Goal: Task Accomplishment & Management: Complete application form

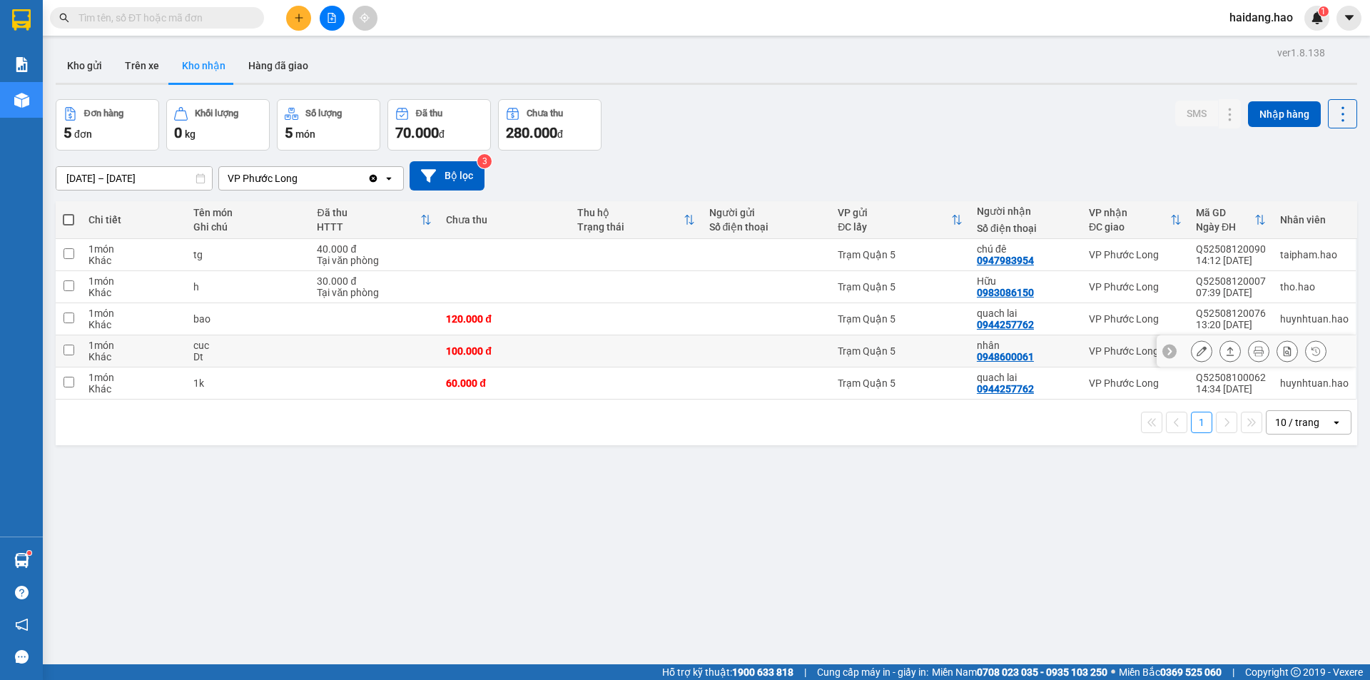
click at [1225, 353] on icon at bounding box center [1230, 351] width 10 height 10
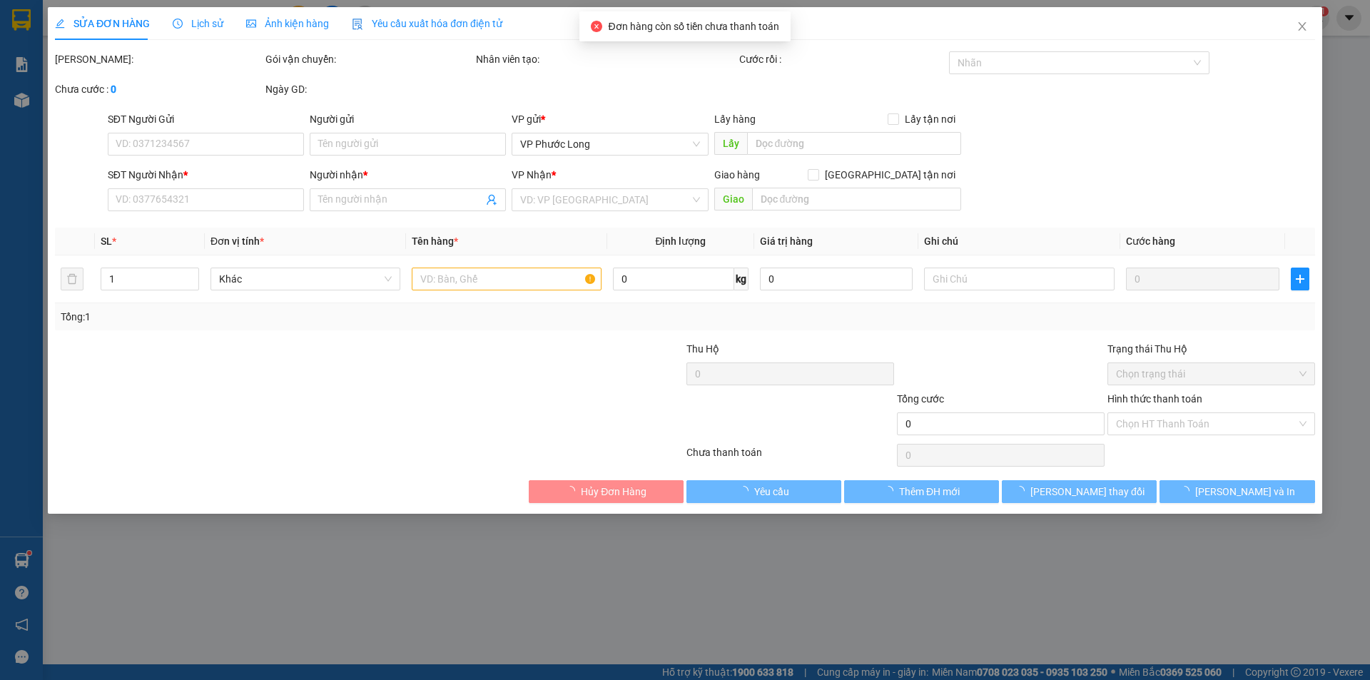
type input "0948600061"
type input "nhân"
type input "100.000"
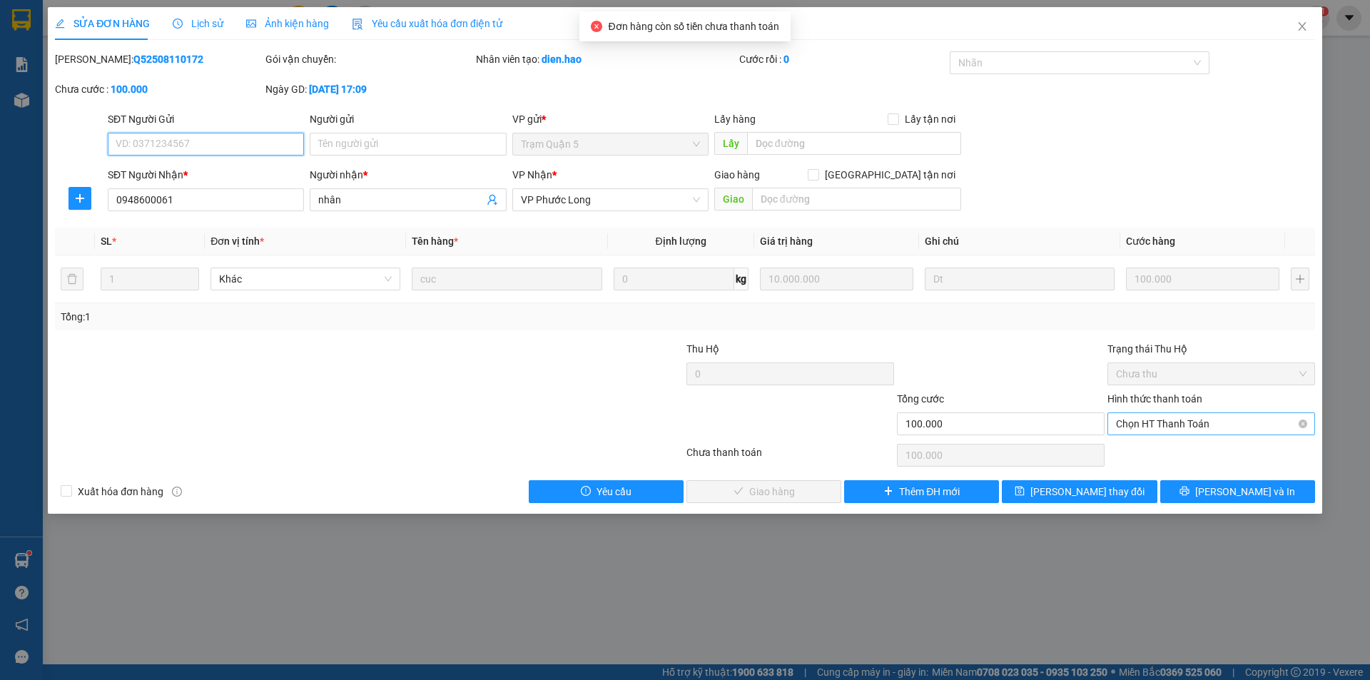
click at [1226, 431] on span "Chọn HT Thanh Toán" at bounding box center [1211, 423] width 190 height 21
click at [1217, 459] on div "Tại văn phòng" at bounding box center [1211, 452] width 190 height 16
type input "0"
click at [813, 500] on button "[PERSON_NAME] và Giao hàng" at bounding box center [763, 491] width 155 height 23
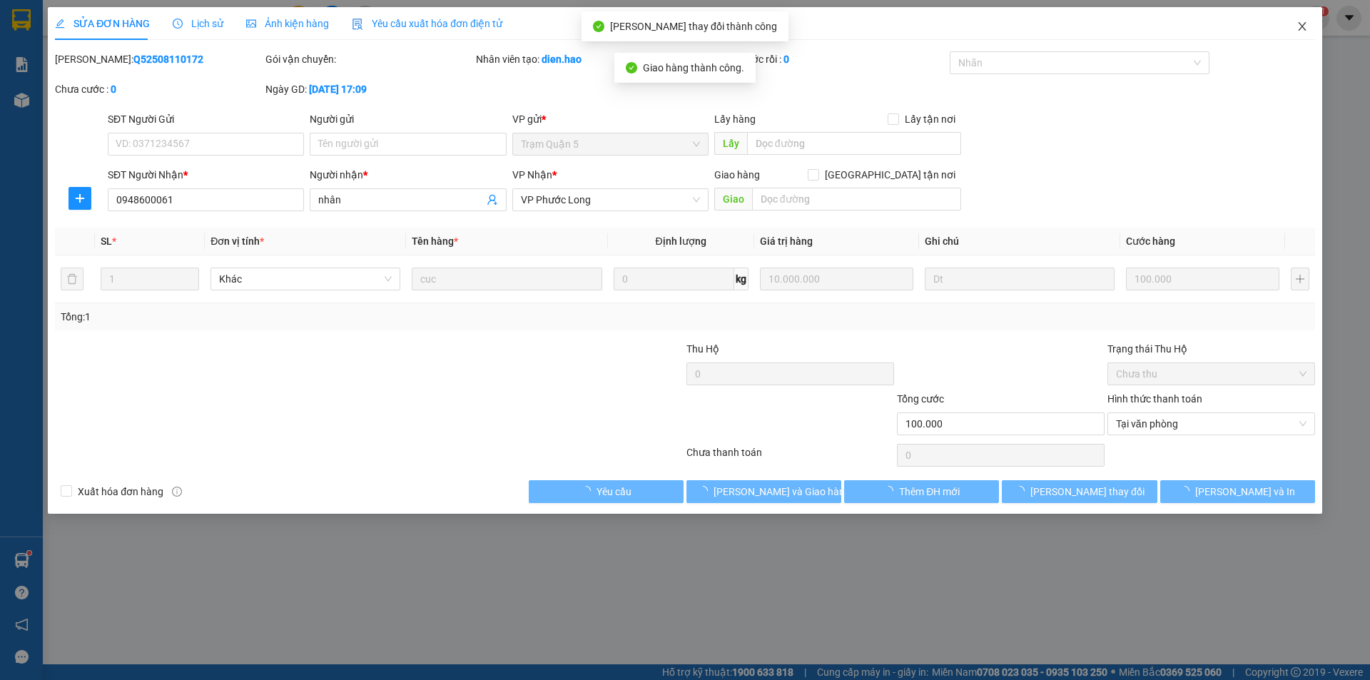
click at [1297, 29] on icon "close" at bounding box center [1301, 26] width 11 height 11
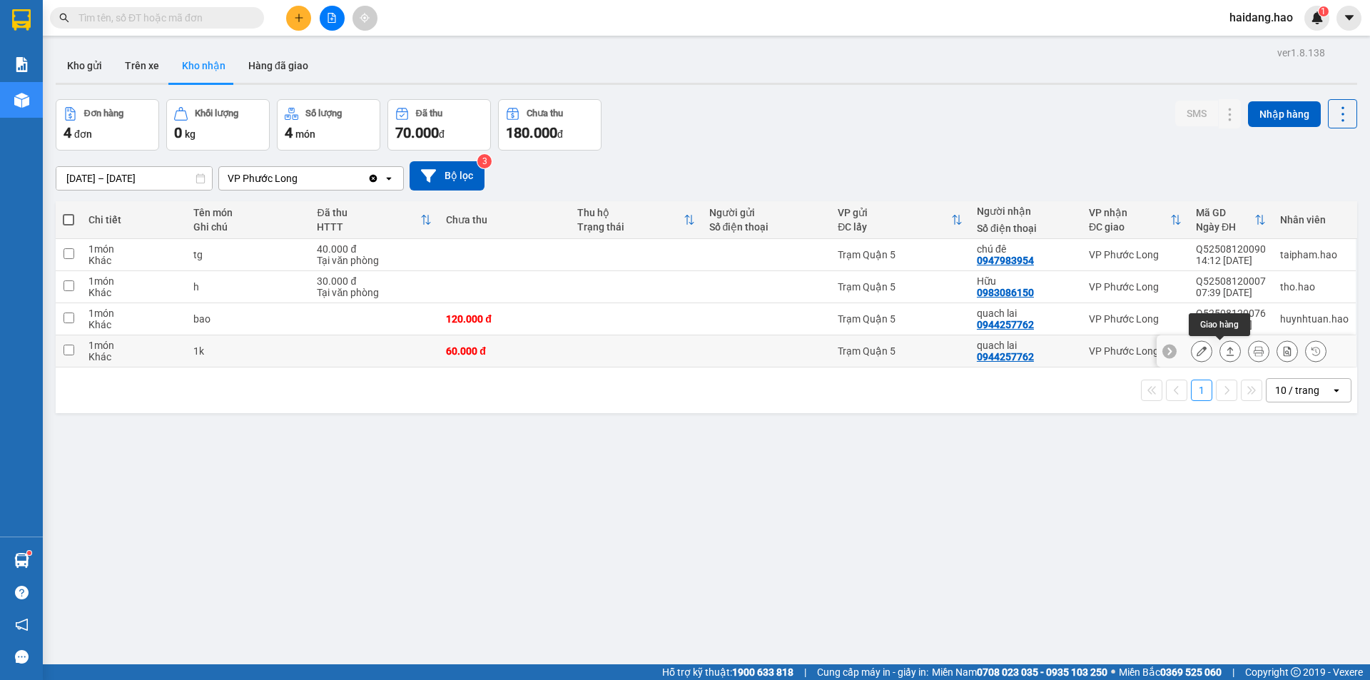
click at [1226, 355] on icon at bounding box center [1230, 351] width 8 height 9
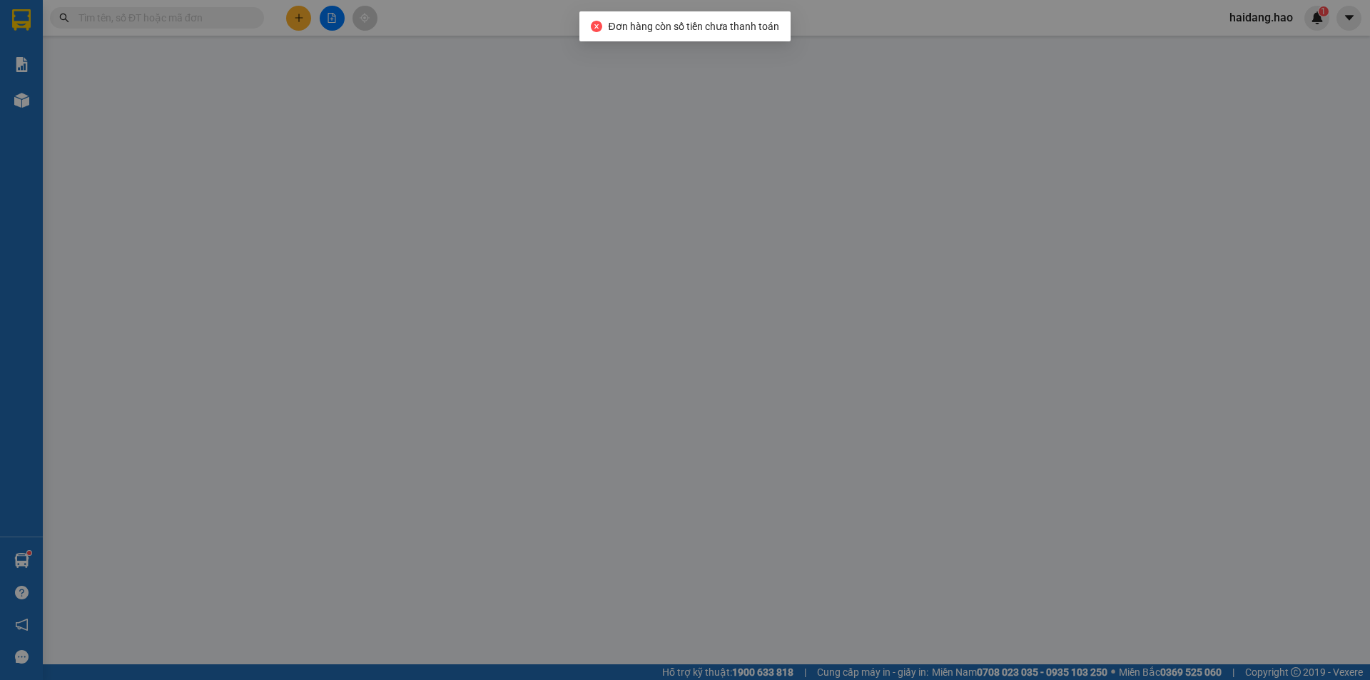
type input "0944257762"
type input "quach lai"
type input "60.000"
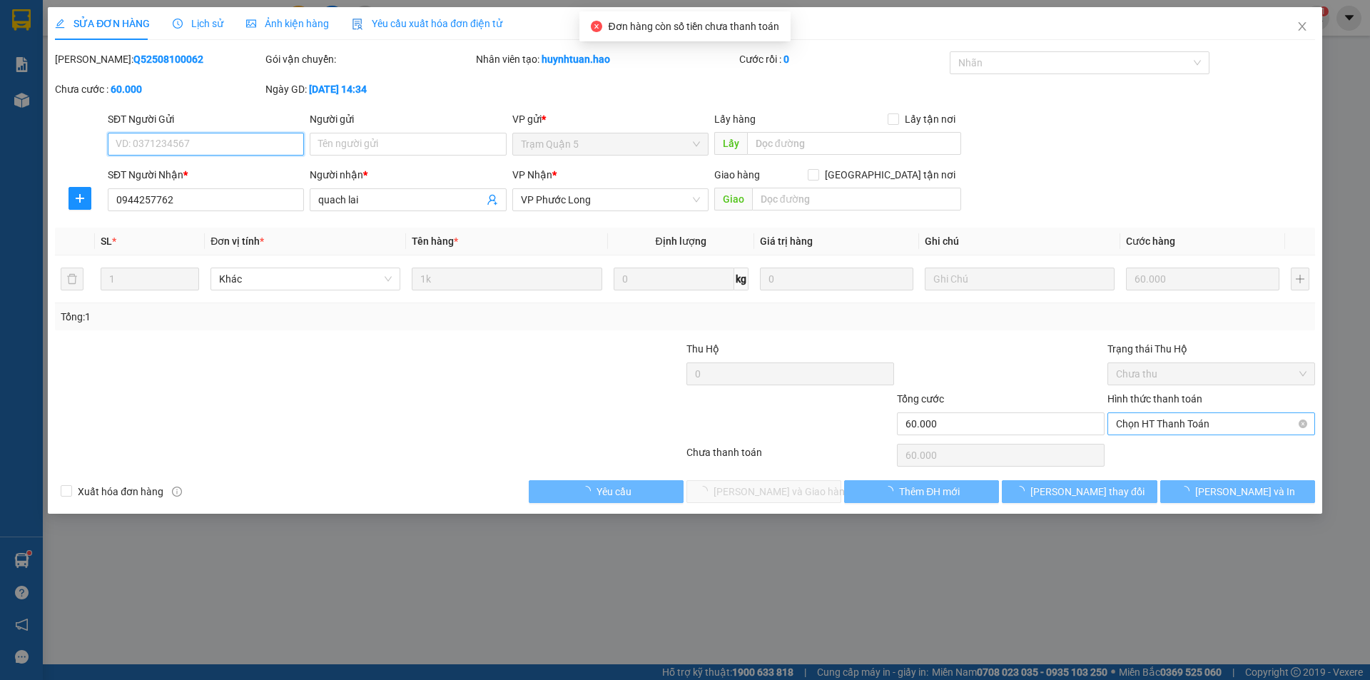
click at [1199, 422] on span "Chọn HT Thanh Toán" at bounding box center [1211, 423] width 190 height 21
click at [1199, 450] on div "Tại văn phòng" at bounding box center [1211, 452] width 190 height 16
type input "0"
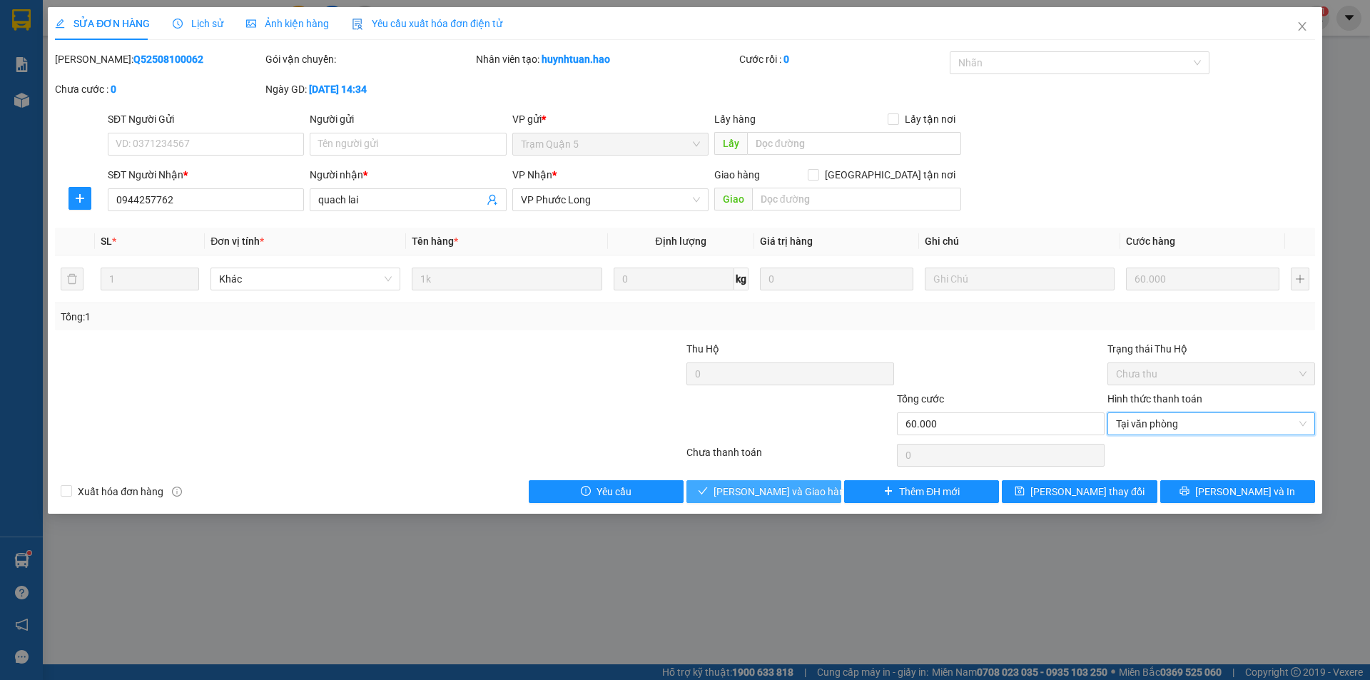
click at [790, 489] on span "[PERSON_NAME] và Giao hàng" at bounding box center [781, 492] width 137 height 16
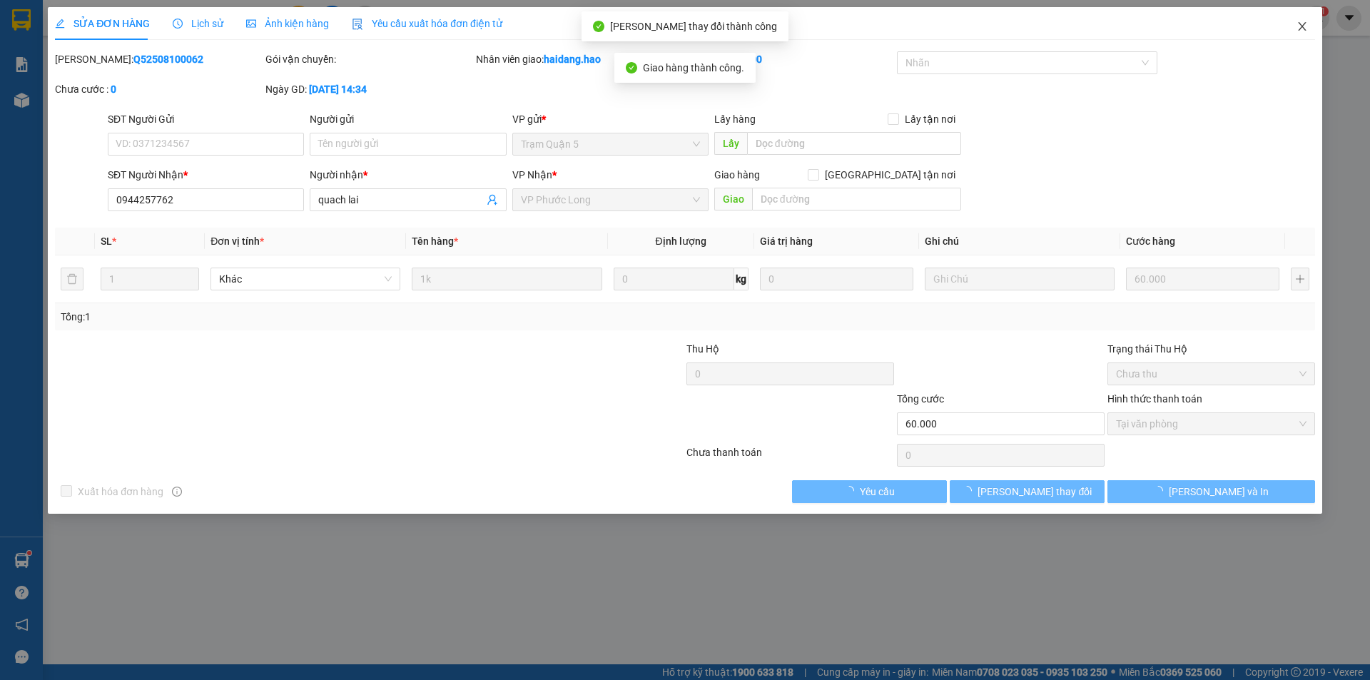
click at [1313, 32] on span "Close" at bounding box center [1302, 27] width 40 height 40
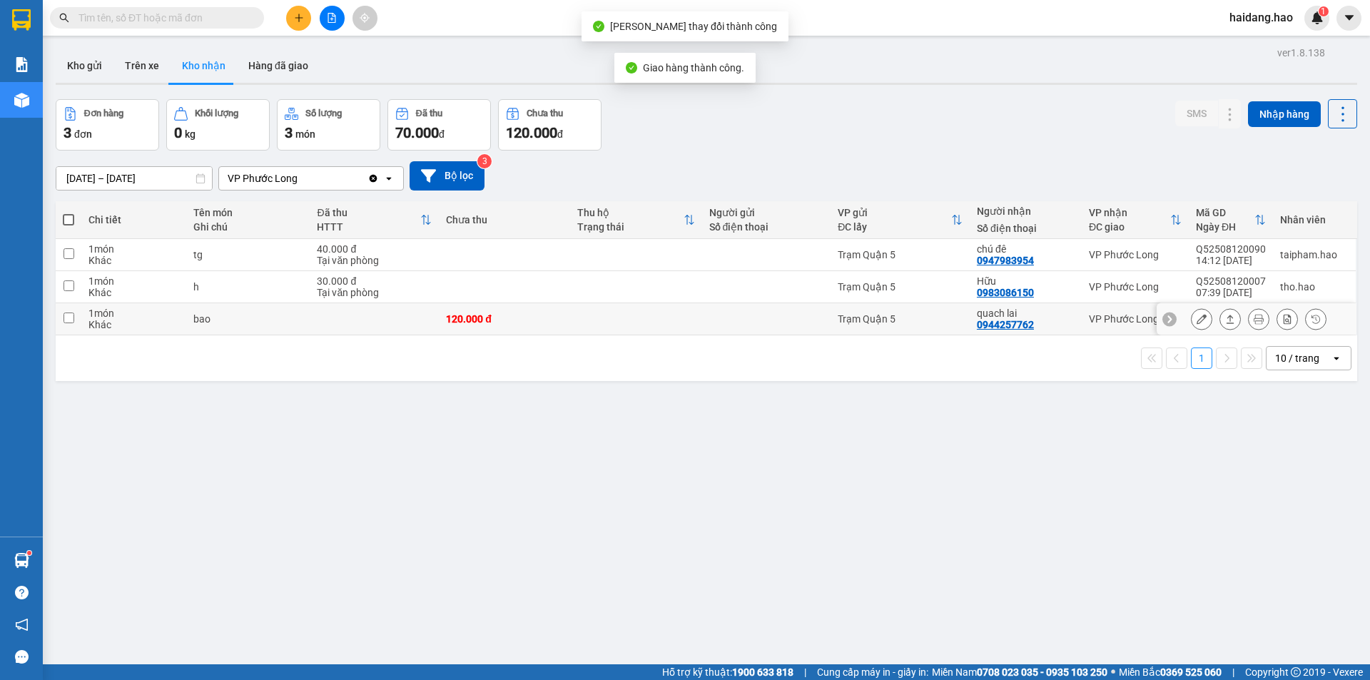
click at [1225, 317] on icon at bounding box center [1230, 319] width 10 height 10
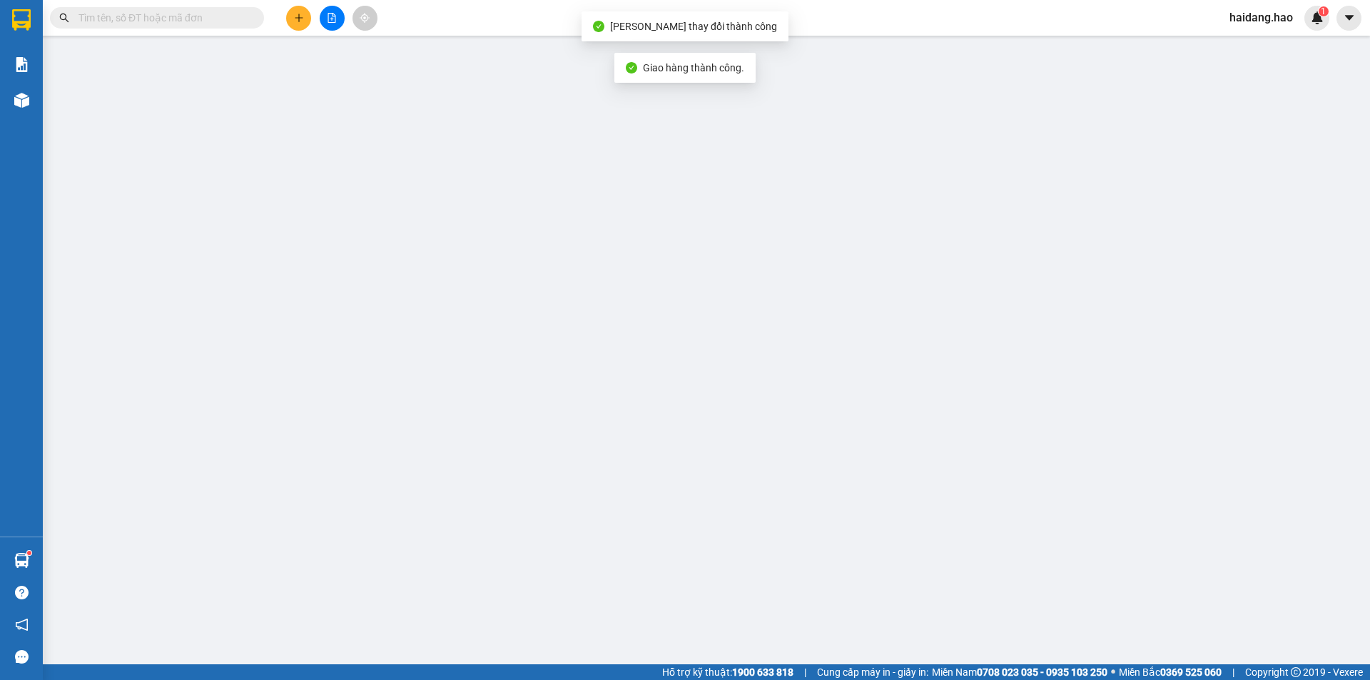
type input "0944257762"
type input "quach lai"
type input "120.000"
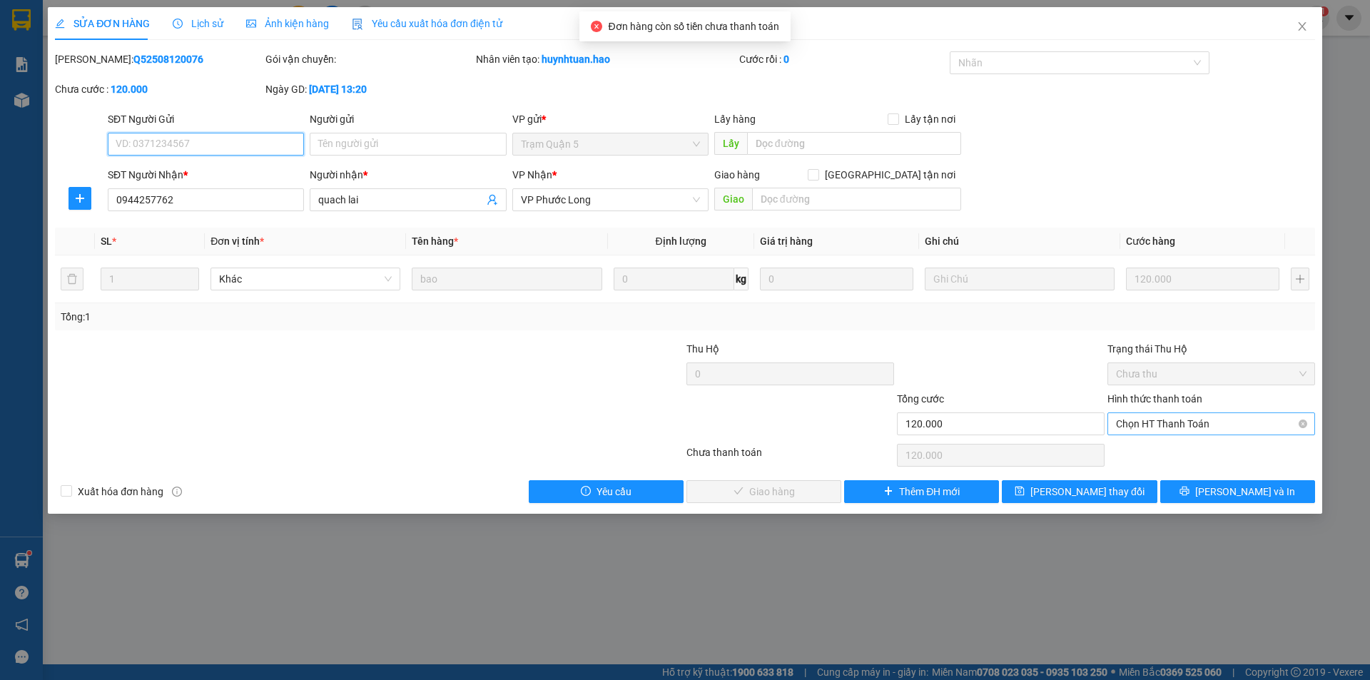
click at [1181, 419] on span "Chọn HT Thanh Toán" at bounding box center [1211, 423] width 190 height 21
click at [1175, 449] on div "Tại văn phòng" at bounding box center [1211, 452] width 190 height 16
type input "0"
click at [795, 484] on span "[PERSON_NAME] và Giao hàng" at bounding box center [781, 492] width 137 height 16
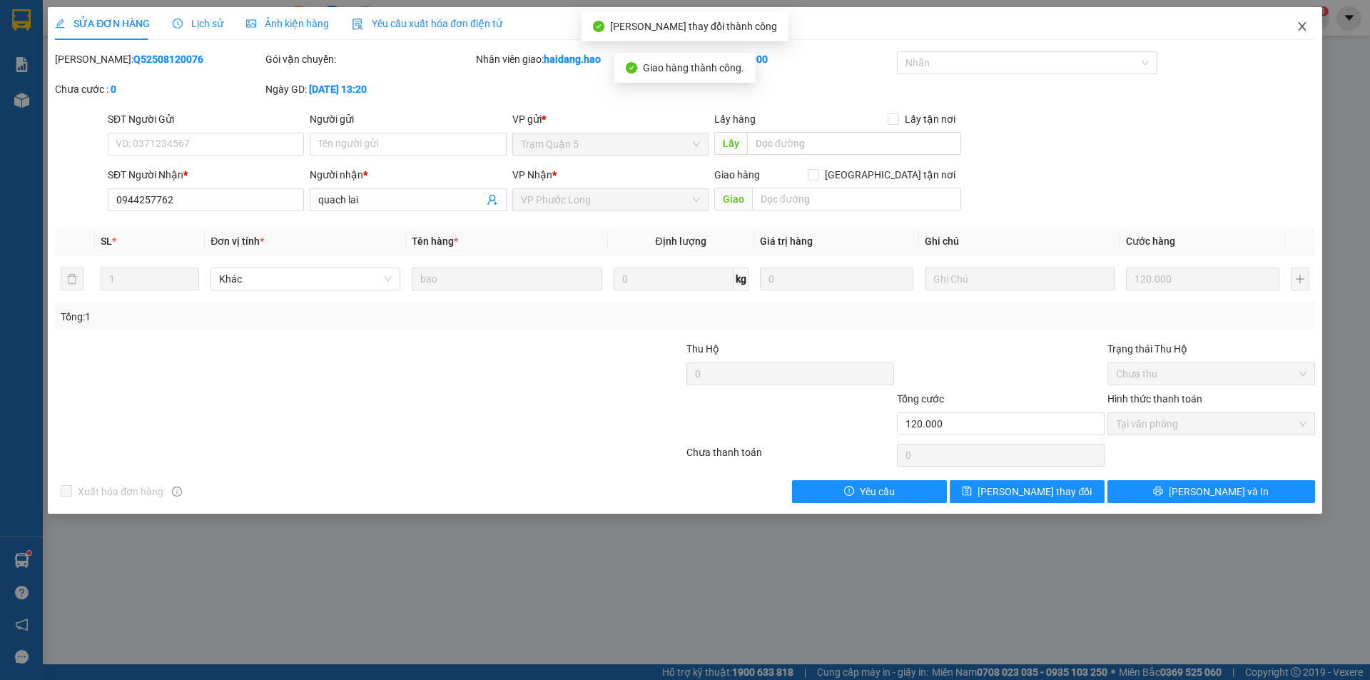
click at [1307, 27] on icon "close" at bounding box center [1301, 26] width 11 height 11
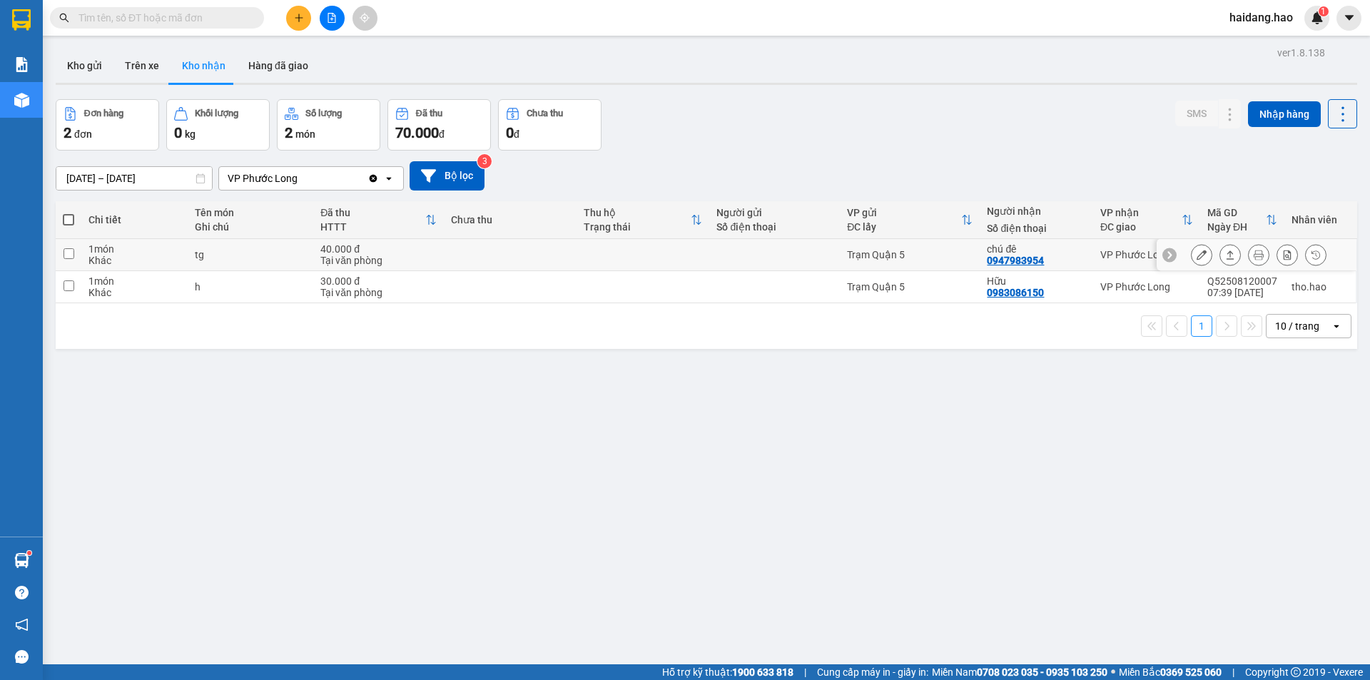
click at [1225, 250] on icon at bounding box center [1230, 255] width 10 height 10
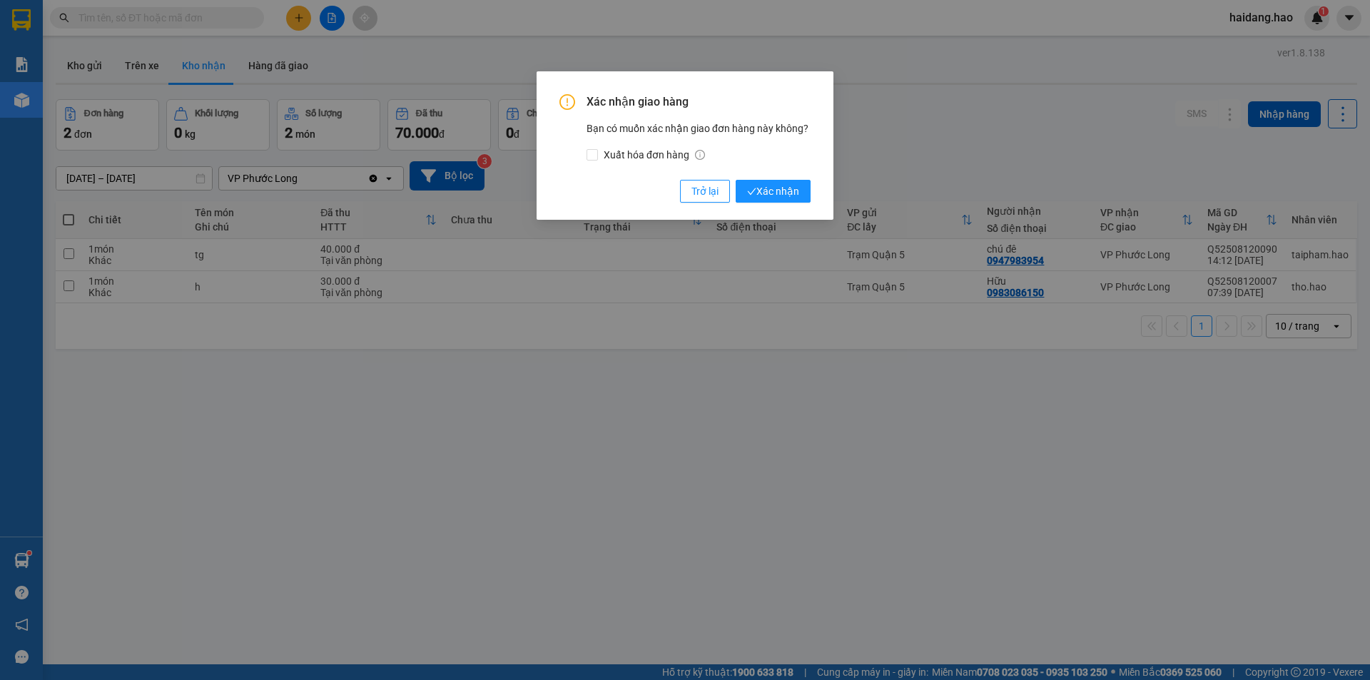
click at [781, 179] on div "Xác nhận giao hàng Bạn có muốn xác nhận giao đơn hàng này không? Xuất hóa đơn h…" at bounding box center [684, 148] width 251 height 108
click at [790, 195] on span "Xác nhận" at bounding box center [773, 191] width 52 height 16
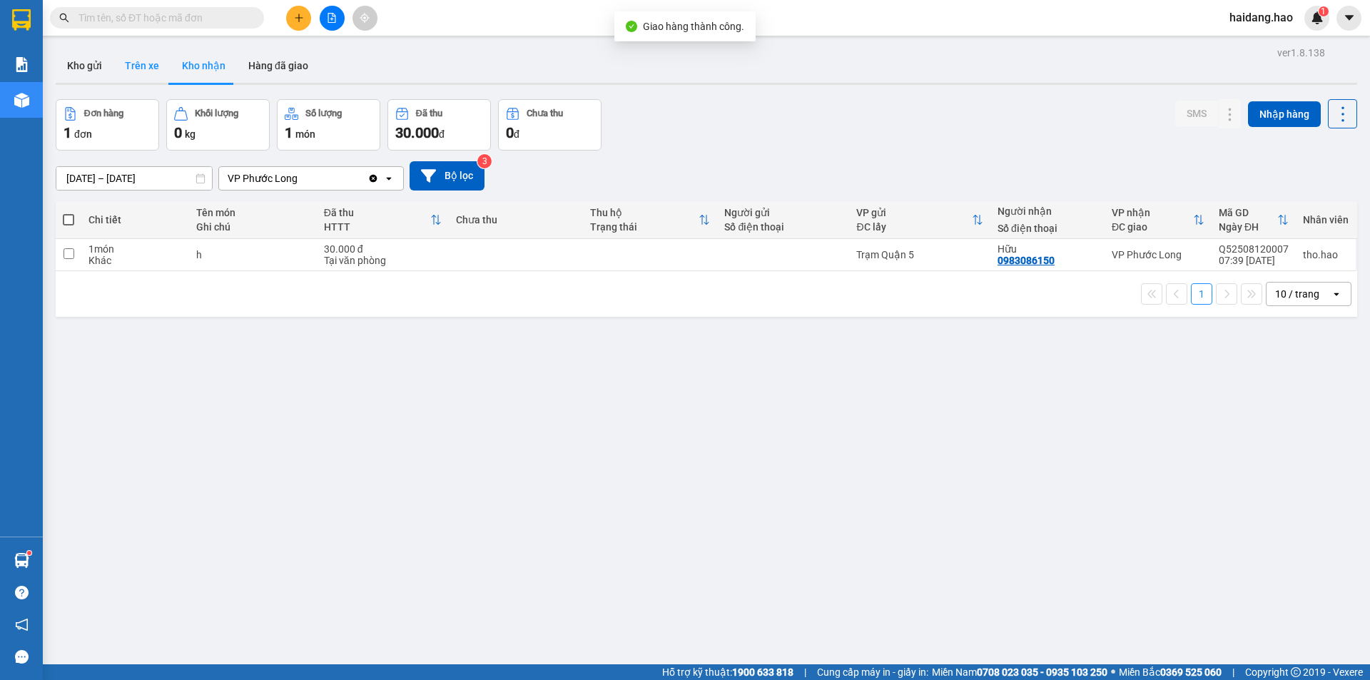
click at [158, 71] on button "Trên xe" at bounding box center [141, 66] width 57 height 34
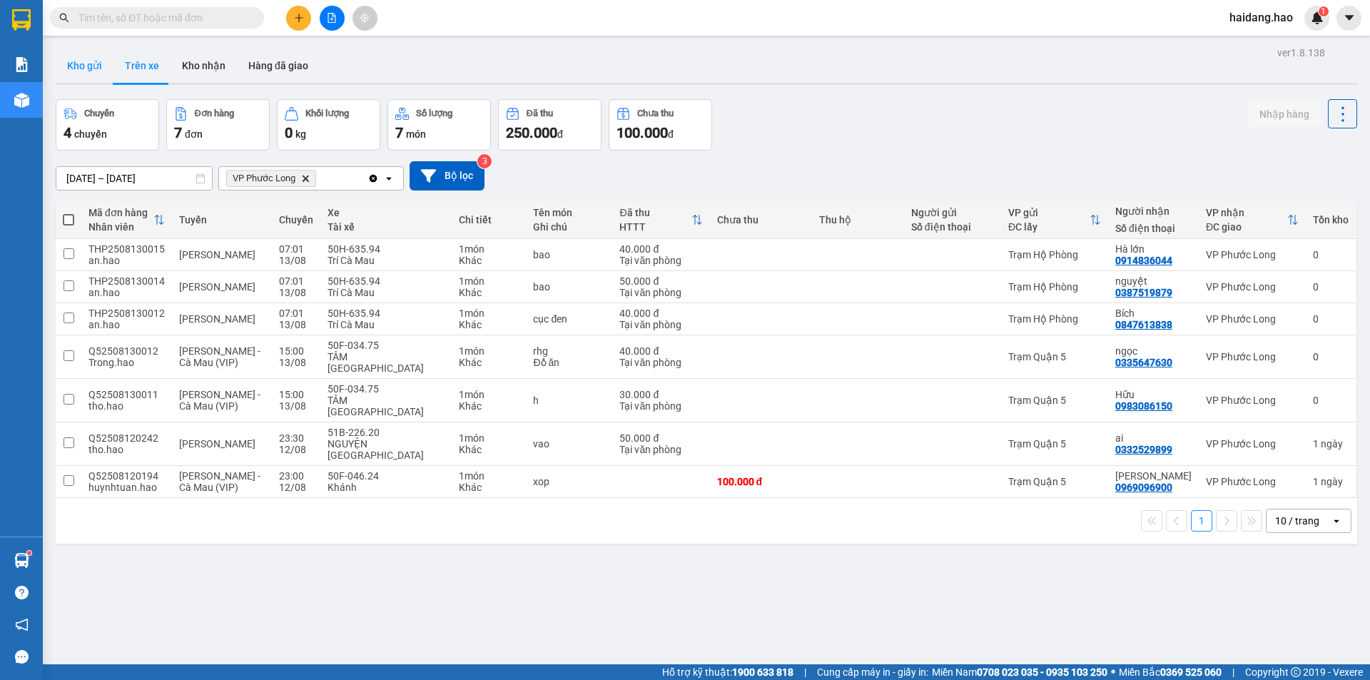
drag, startPoint x: 62, startPoint y: 62, endPoint x: 75, endPoint y: 63, distance: 12.9
click at [67, 62] on button "Kho gửi" at bounding box center [85, 66] width 58 height 34
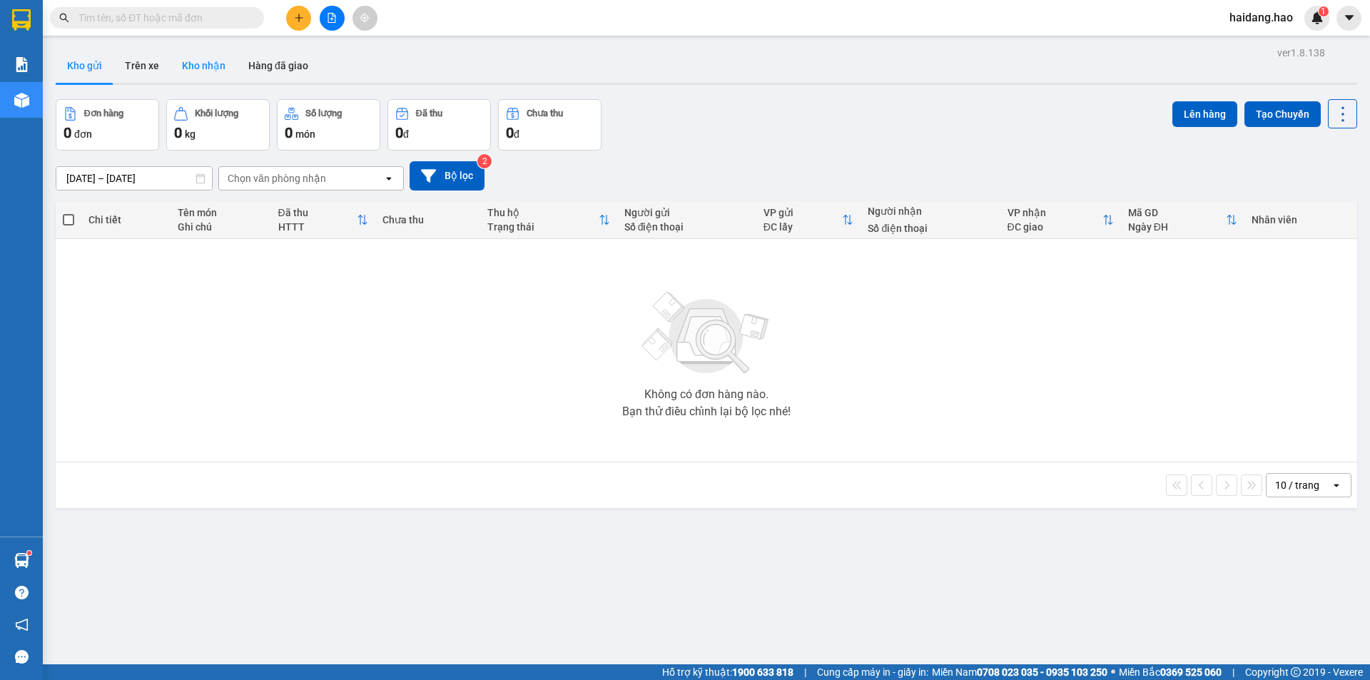
click at [205, 70] on button "Kho nhận" at bounding box center [204, 66] width 66 height 34
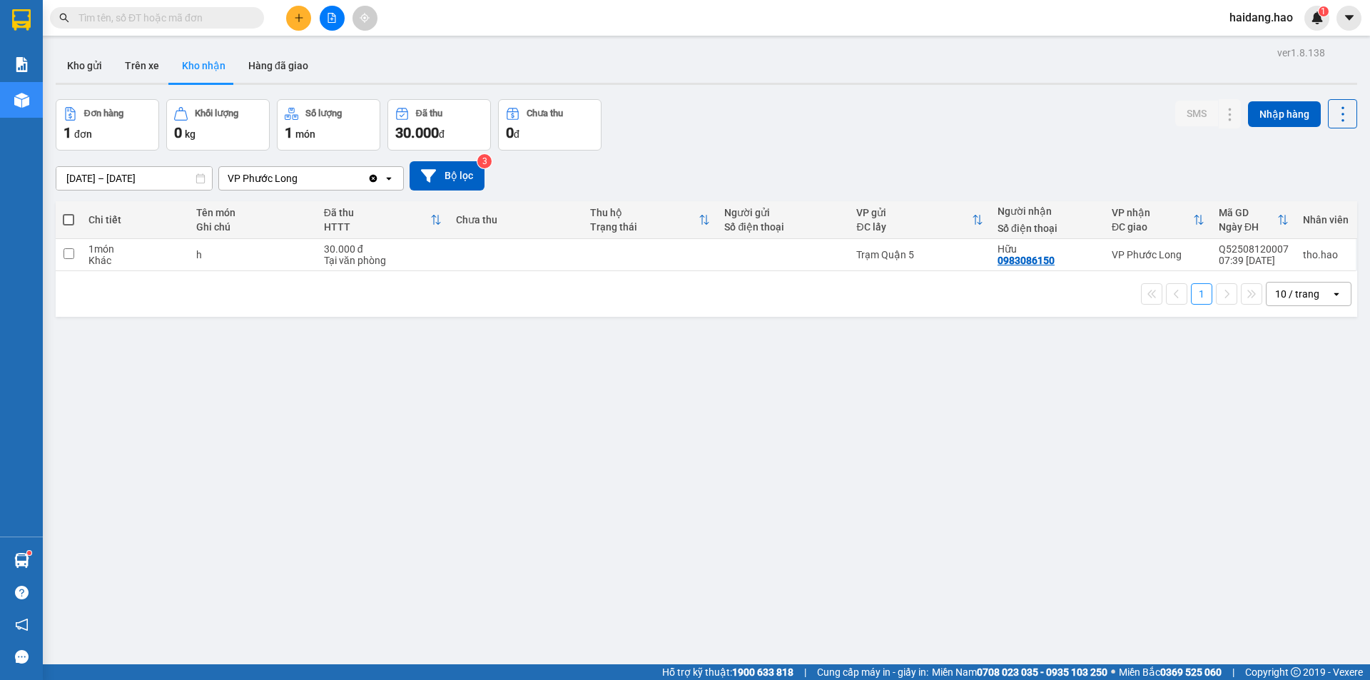
click at [238, 514] on div "ver 1.8.138 Kho gửi Trên xe Kho nhận Hàng đã giao Đơn hàng 1 đơn Khối lượng 0 k…" at bounding box center [706, 383] width 1313 height 680
click at [452, 388] on div "ver 1.8.138 Kho gửi Trên xe Kho nhận Hàng đã giao Đơn hàng 1 đơn Khối lượng 0 k…" at bounding box center [706, 383] width 1313 height 680
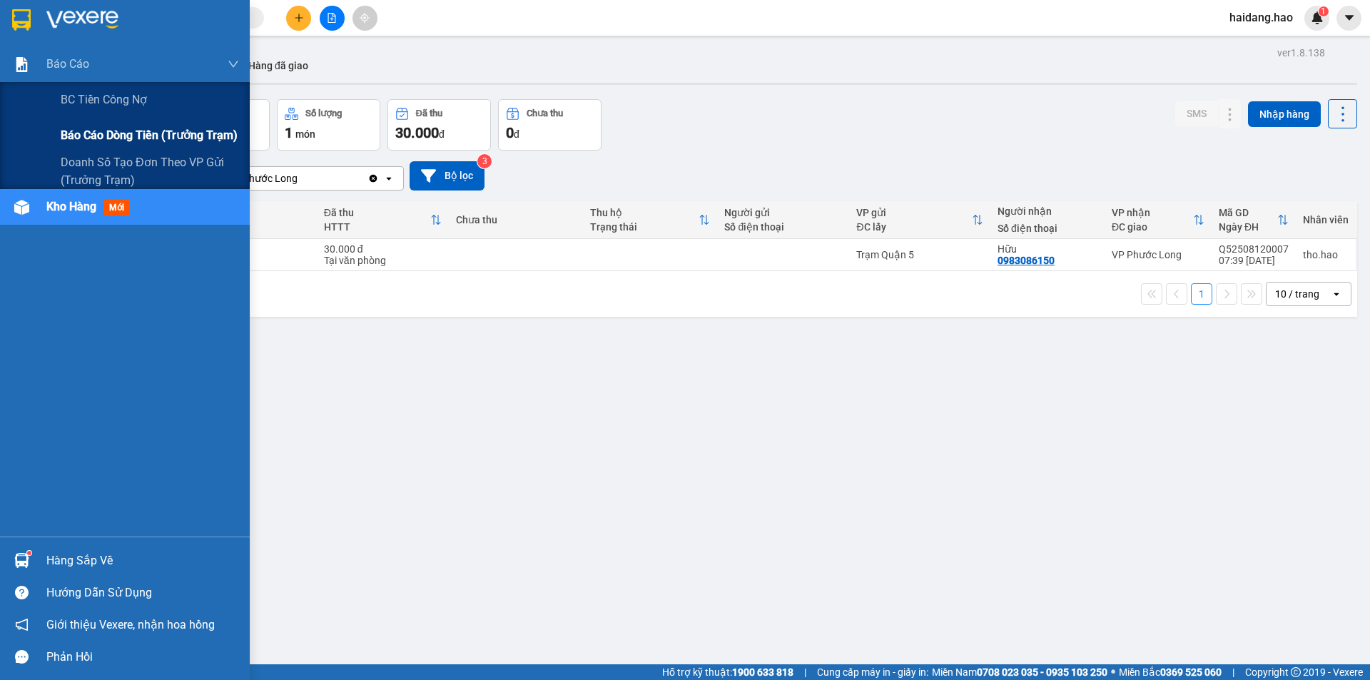
click at [88, 122] on div "Báo cáo dòng tiền (trưởng trạm)" at bounding box center [150, 136] width 178 height 36
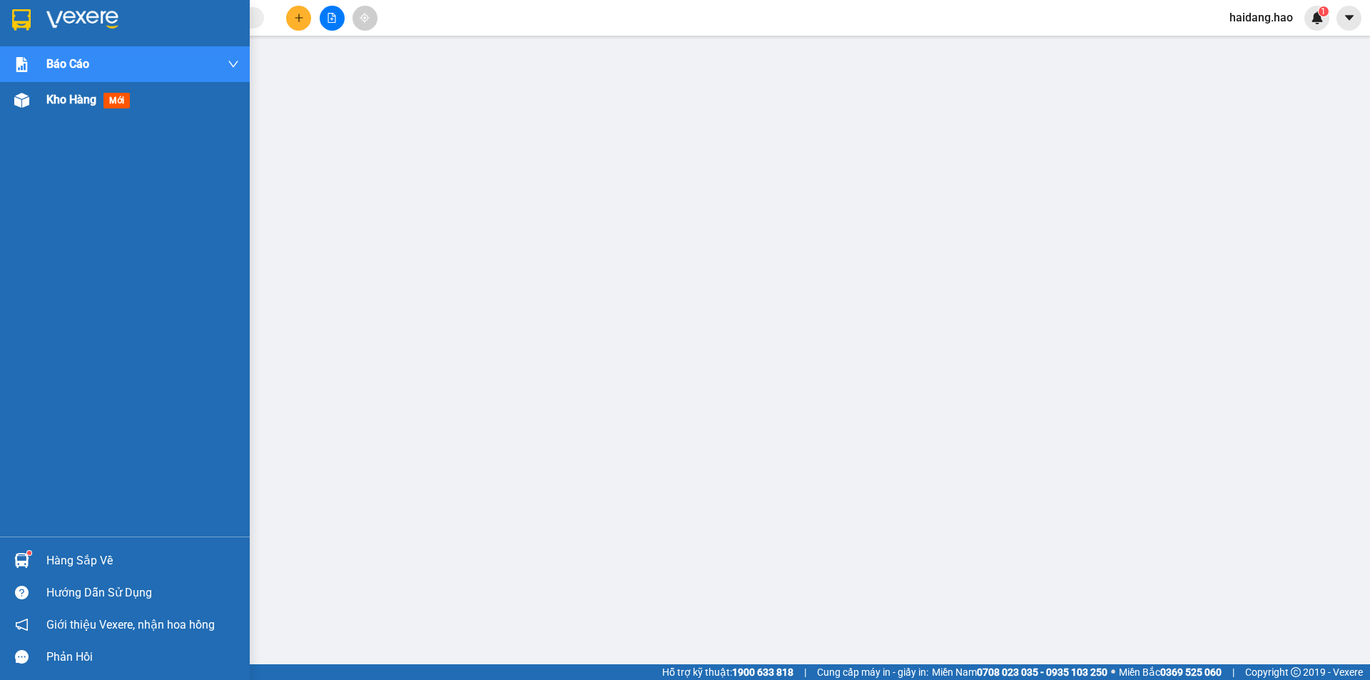
click at [36, 96] on div "Kho hàng mới" at bounding box center [125, 100] width 250 height 36
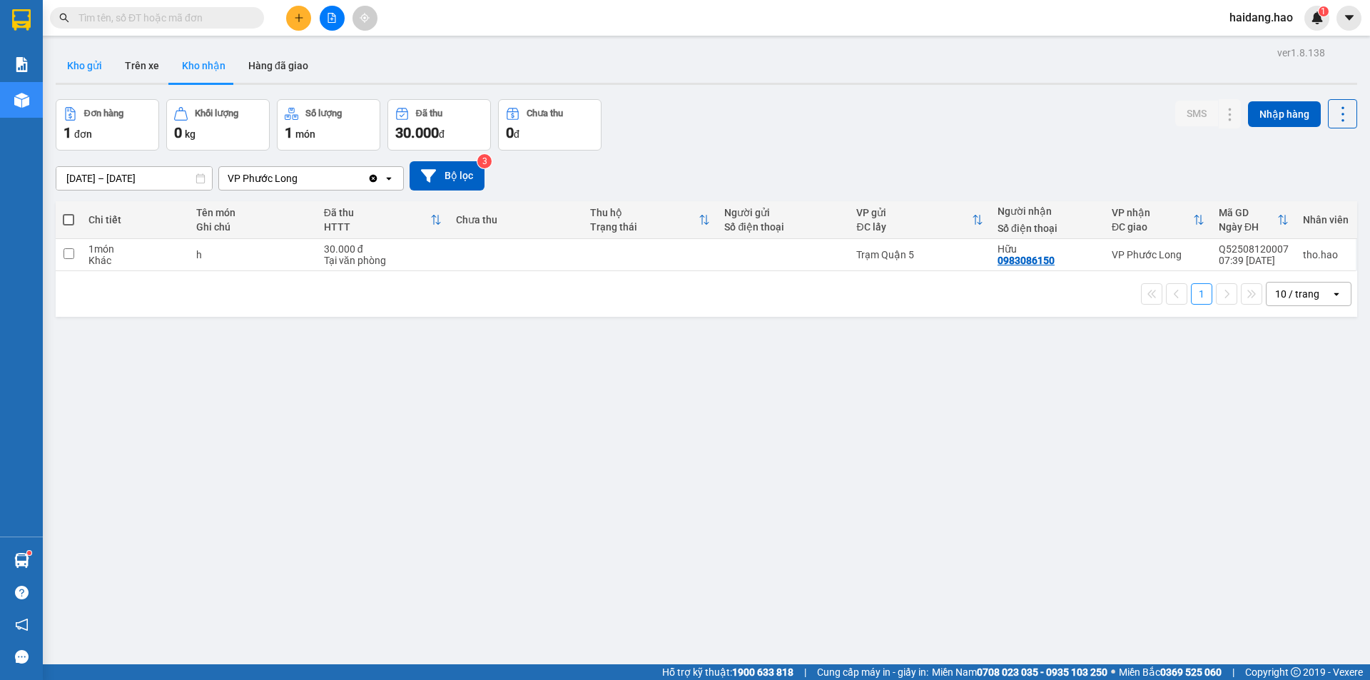
click at [81, 69] on button "Kho gửi" at bounding box center [85, 66] width 58 height 34
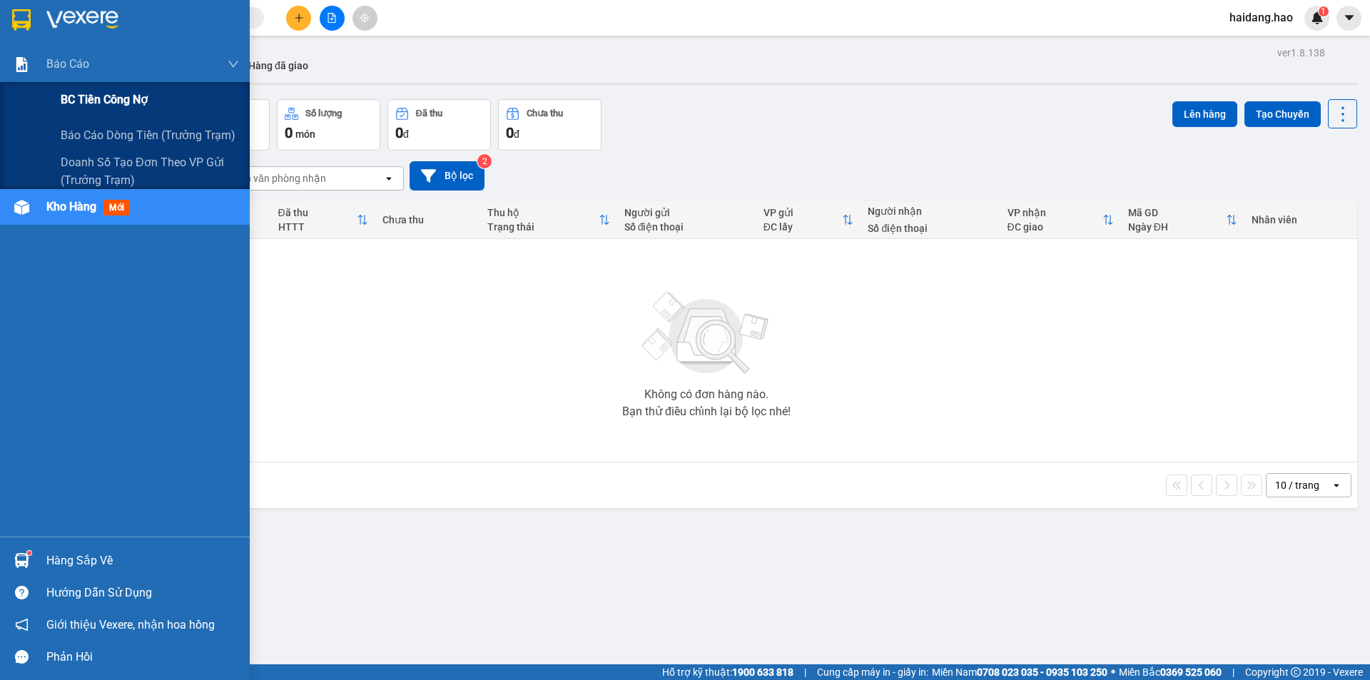
click at [35, 83] on div "BC tiền công nợ" at bounding box center [125, 100] width 250 height 36
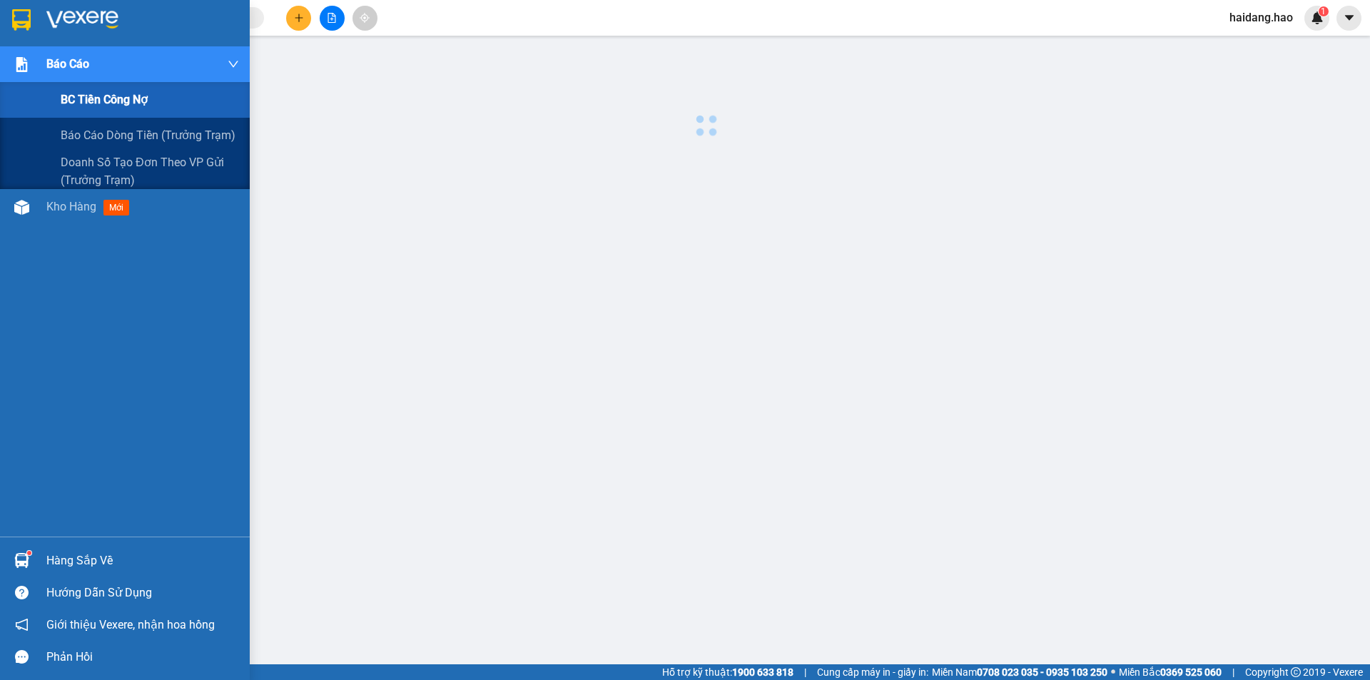
click at [37, 84] on div "BC tiền công nợ" at bounding box center [125, 100] width 250 height 36
click at [223, 121] on div "Báo cáo dòng tiền (trưởng trạm)" at bounding box center [150, 136] width 178 height 36
click at [218, 118] on div "Báo cáo dòng tiền (trưởng trạm)" at bounding box center [150, 136] width 178 height 36
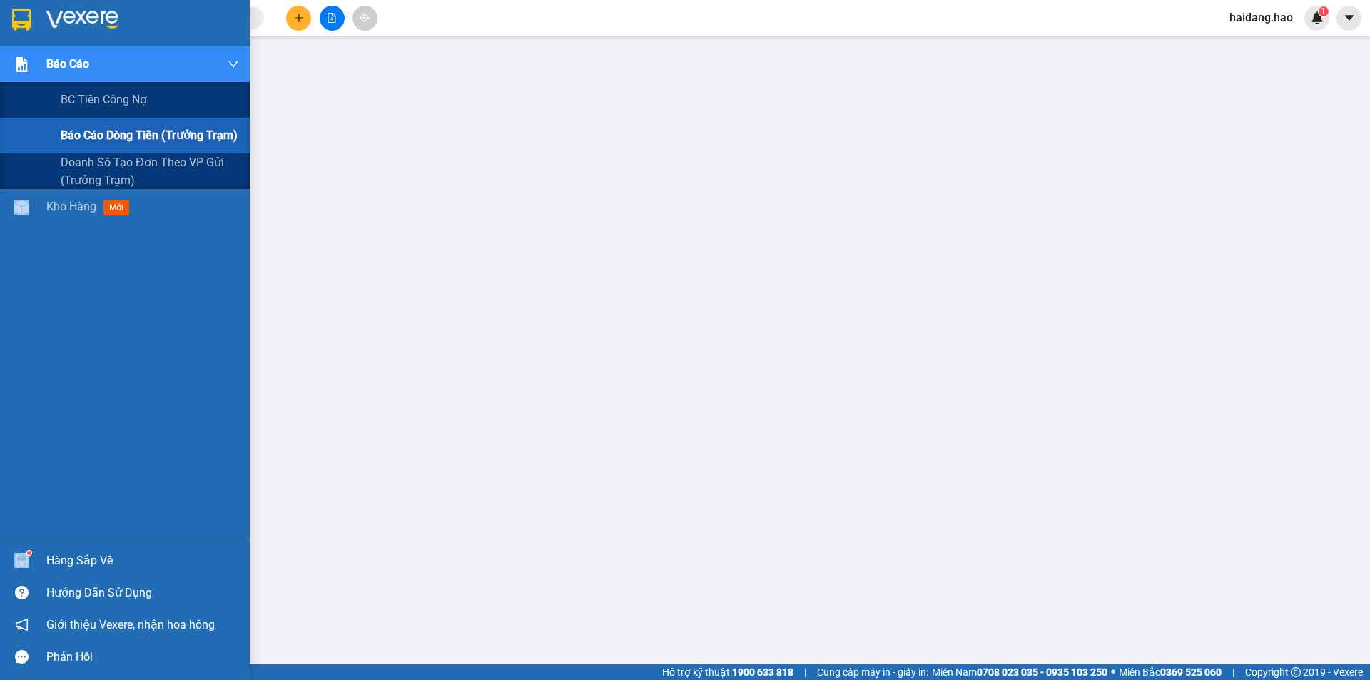
click at [218, 118] on div "Báo cáo dòng tiền (trưởng trạm)" at bounding box center [150, 136] width 178 height 36
click at [236, 98] on div "BC tiền công nợ" at bounding box center [150, 100] width 178 height 36
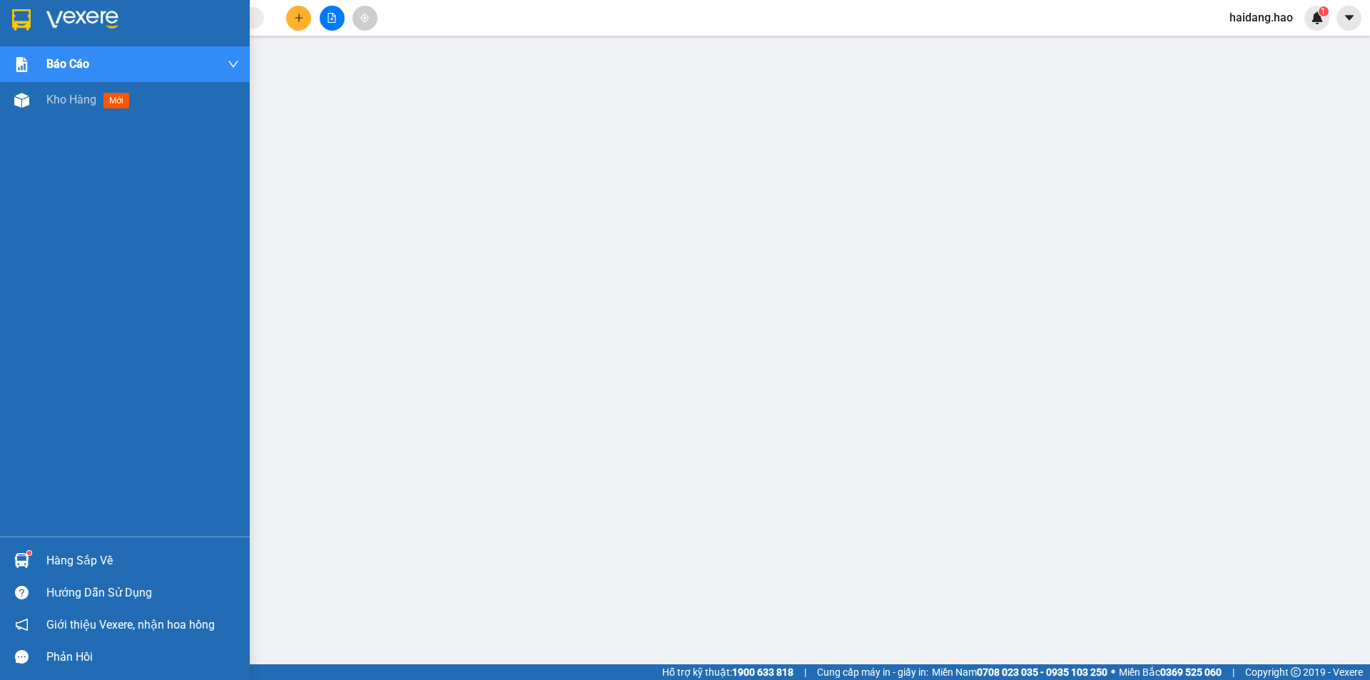
click at [25, 121] on div "Báo cáo BC tiền công nợ Báo cáo dòng tiền (trưởng trạm) Doanh số tạo đơn theo V…" at bounding box center [125, 291] width 250 height 490
click at [45, 106] on div "Kho hàng mới" at bounding box center [125, 100] width 250 height 36
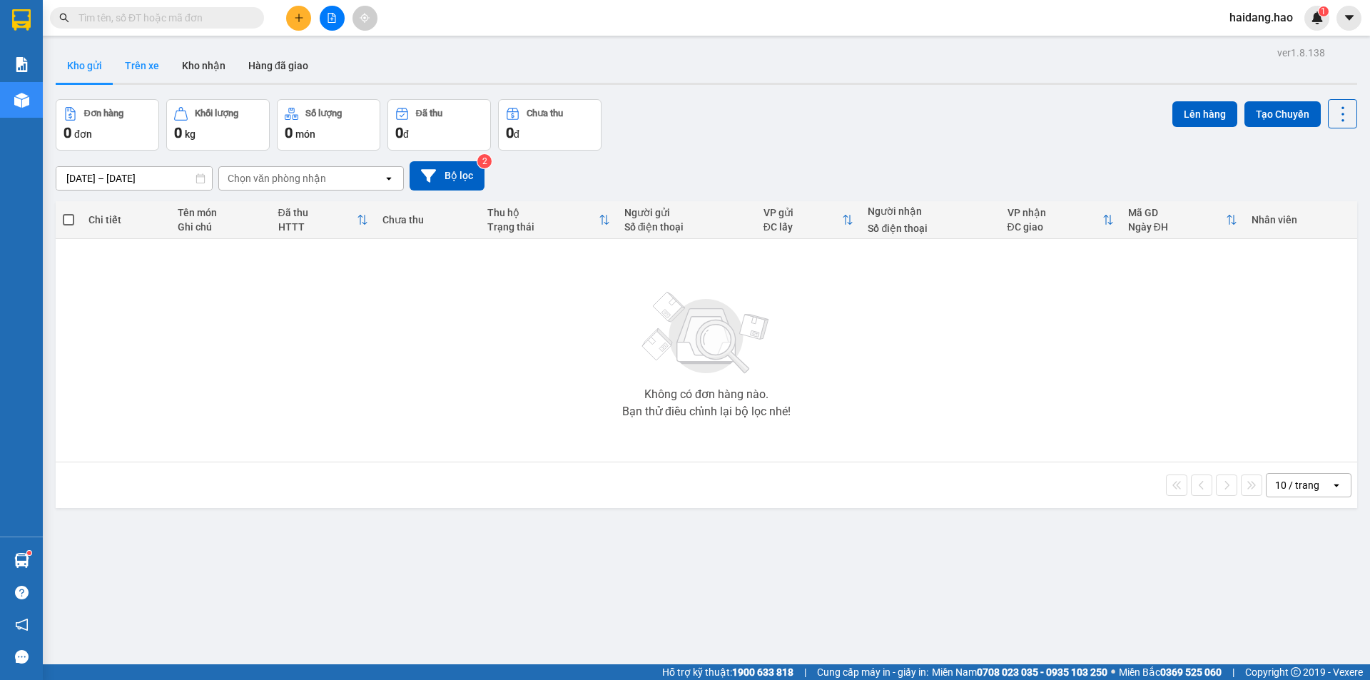
click at [150, 67] on button "Trên xe" at bounding box center [141, 66] width 57 height 34
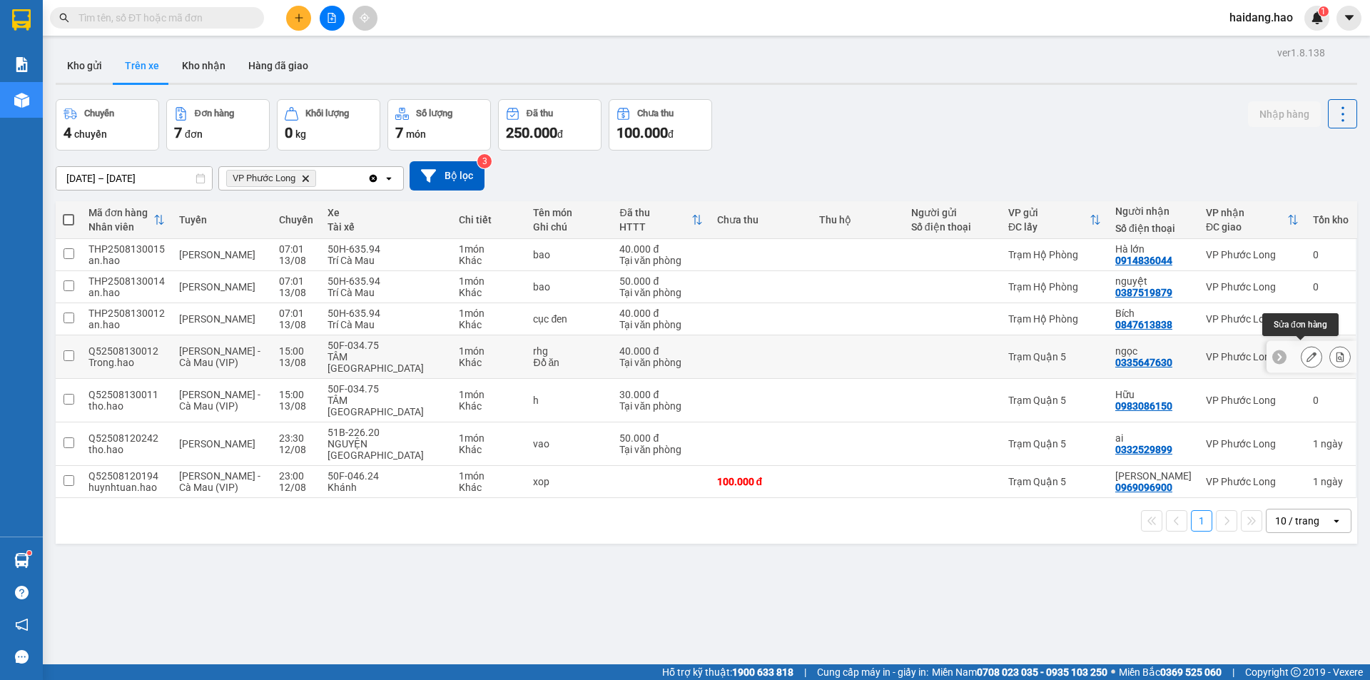
click at [1301, 352] on button at bounding box center [1311, 357] width 20 height 25
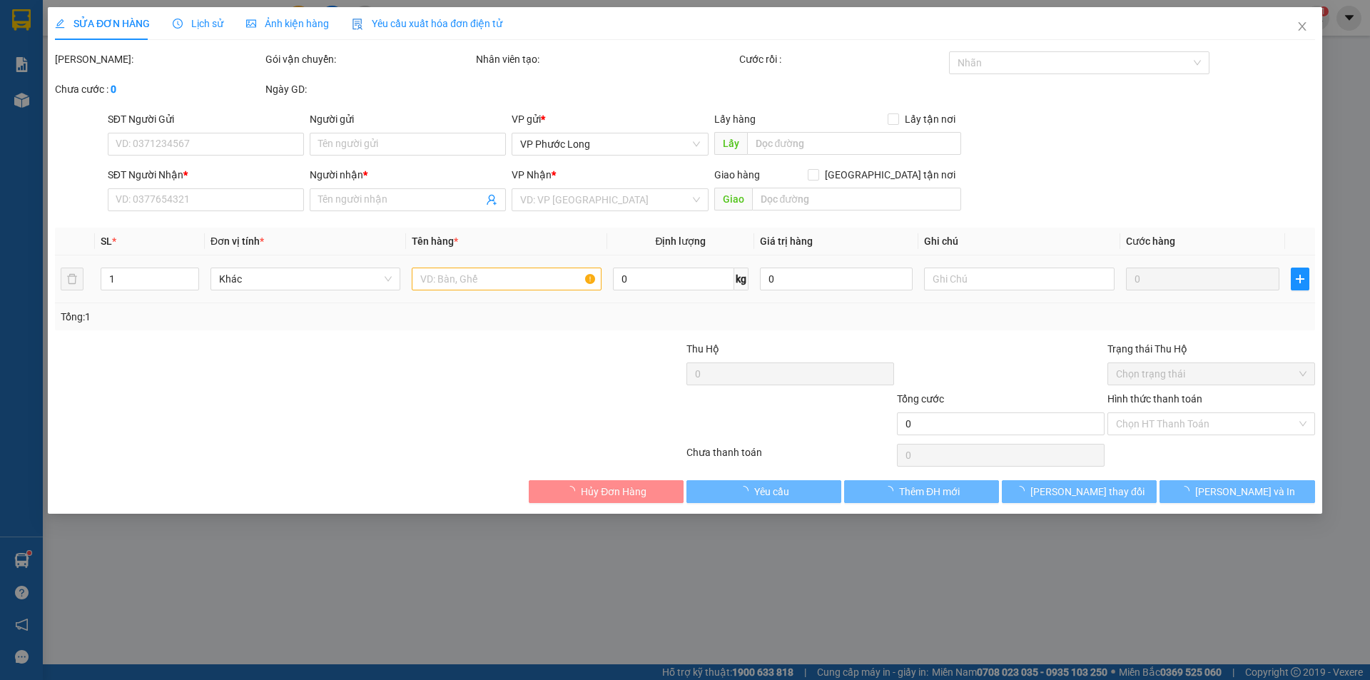
type input "0335647630"
type input "ngọc"
type input "40.000"
type input "0"
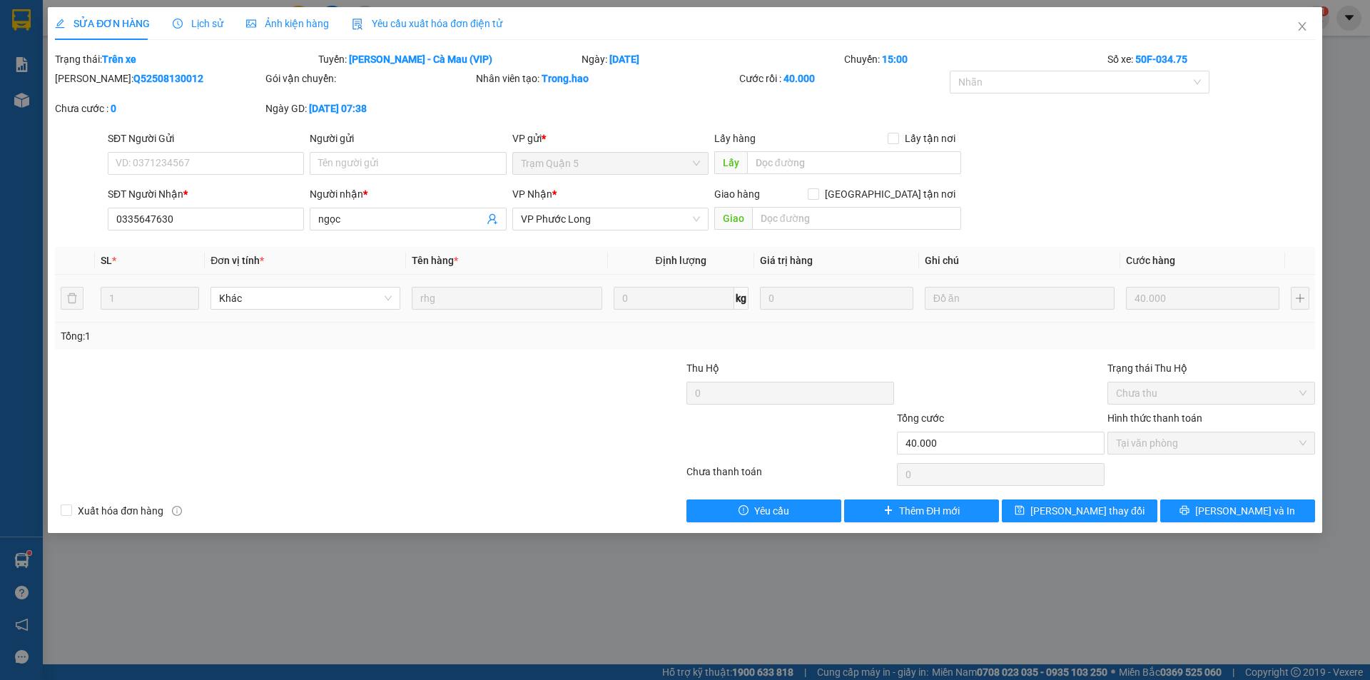
click at [192, 26] on span "Lịch sử" at bounding box center [198, 23] width 51 height 11
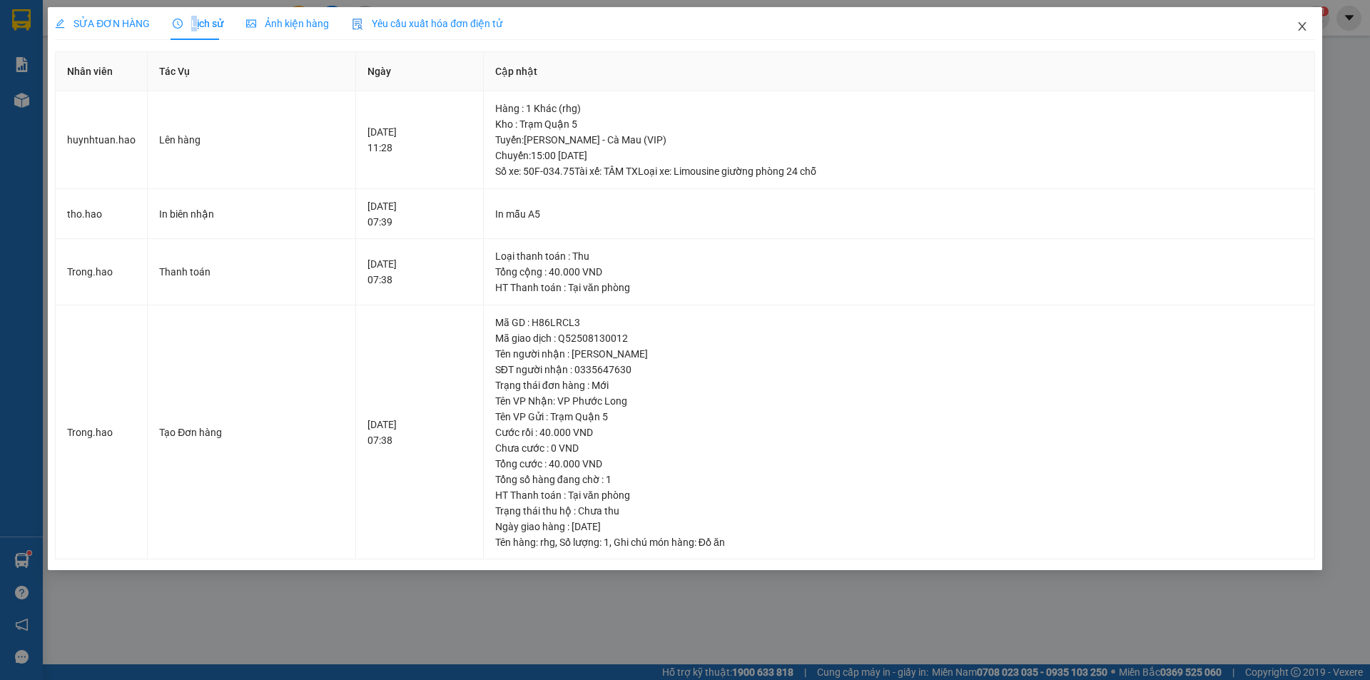
click at [1298, 26] on icon "close" at bounding box center [1301, 26] width 11 height 11
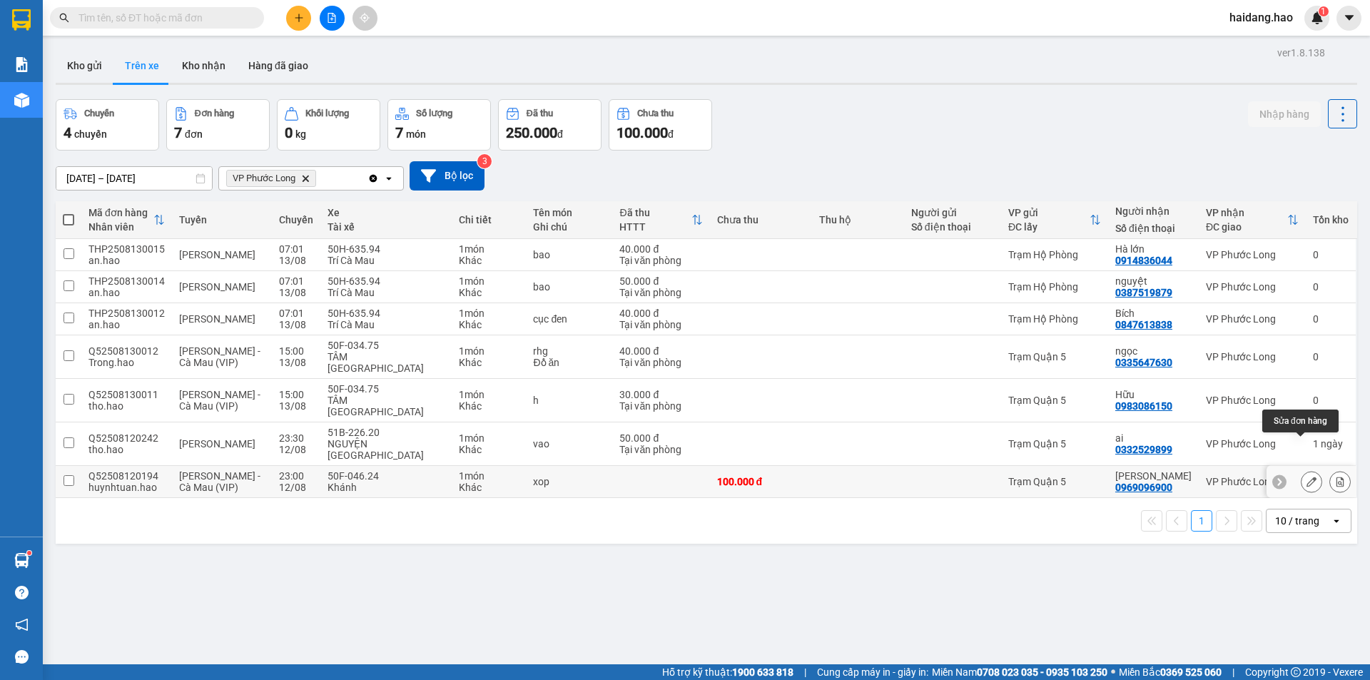
click at [1306, 477] on icon at bounding box center [1311, 482] width 10 height 10
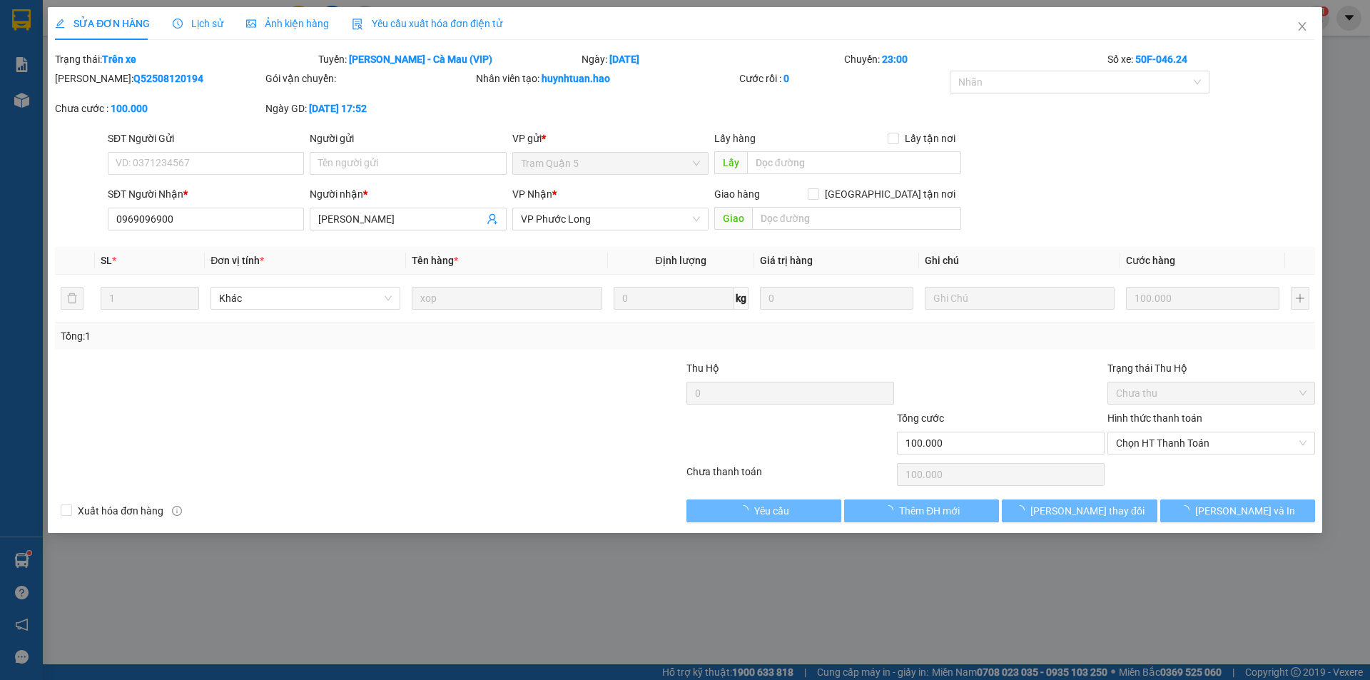
click at [214, 24] on span "Lịch sử" at bounding box center [198, 23] width 51 height 11
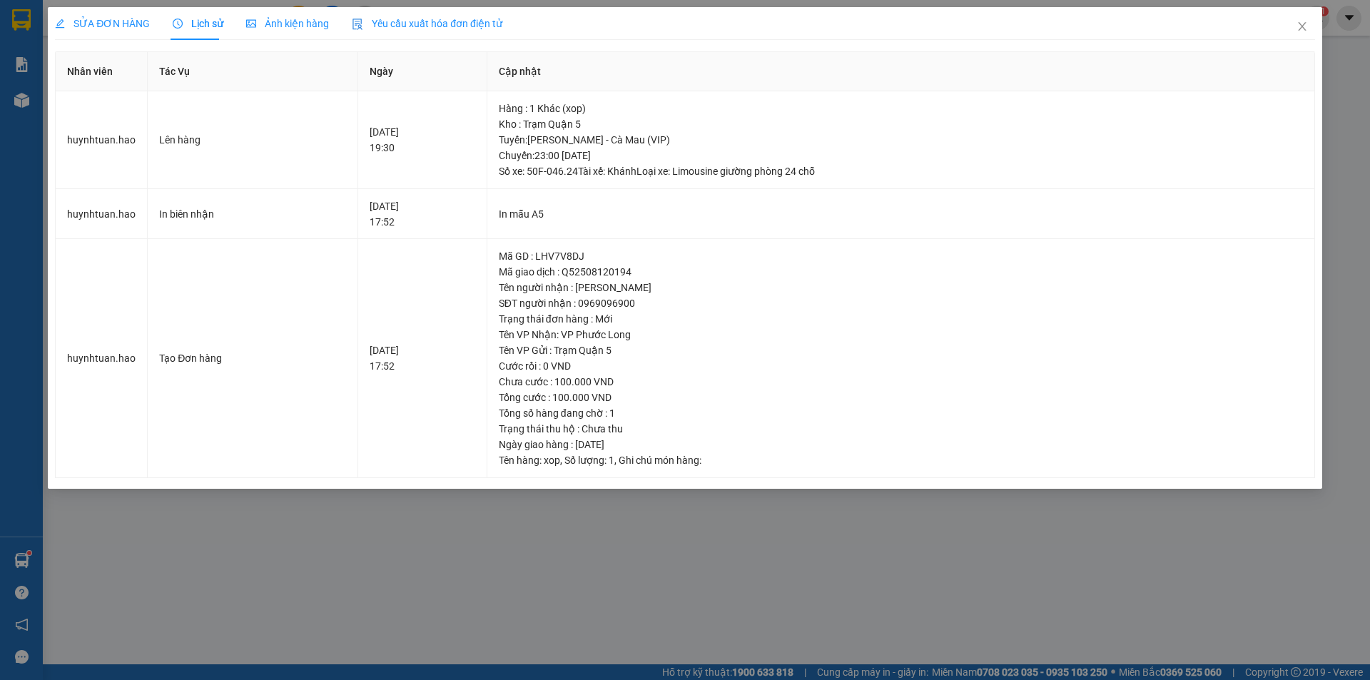
click at [292, 31] on div "Ảnh kiện hàng" at bounding box center [287, 23] width 83 height 33
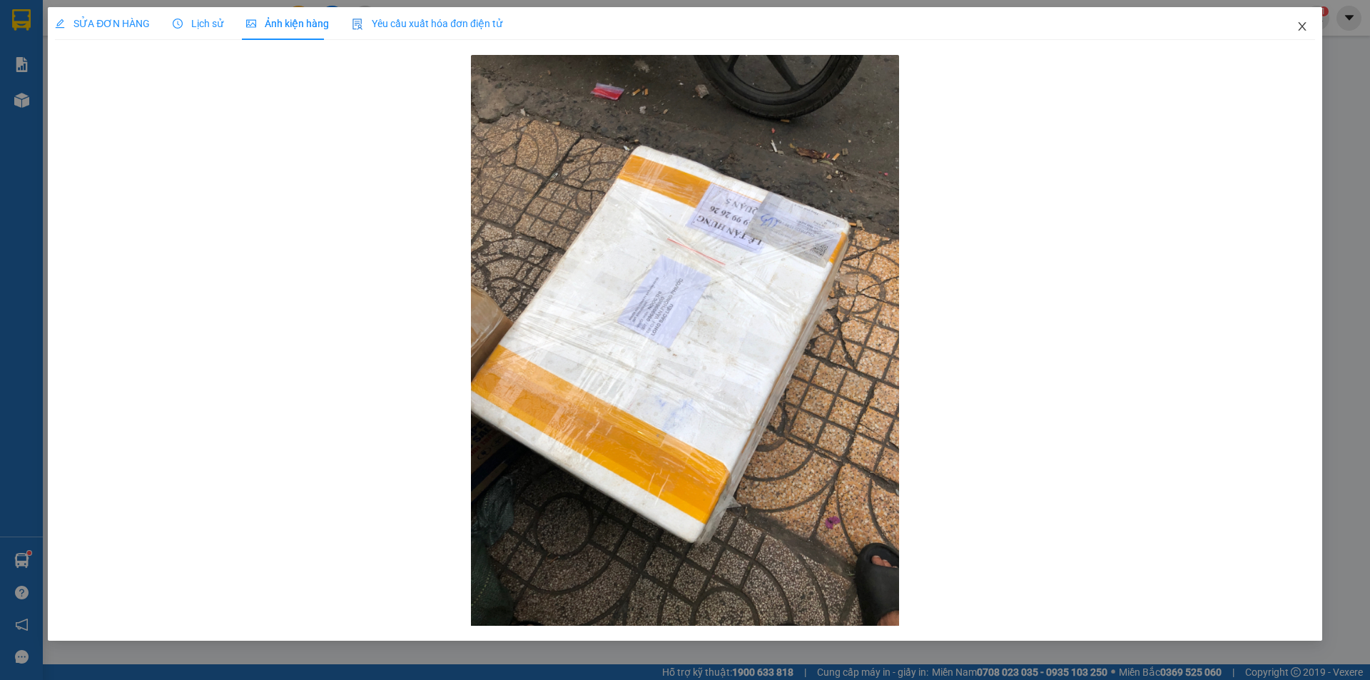
click at [1309, 29] on span "Close" at bounding box center [1302, 27] width 40 height 40
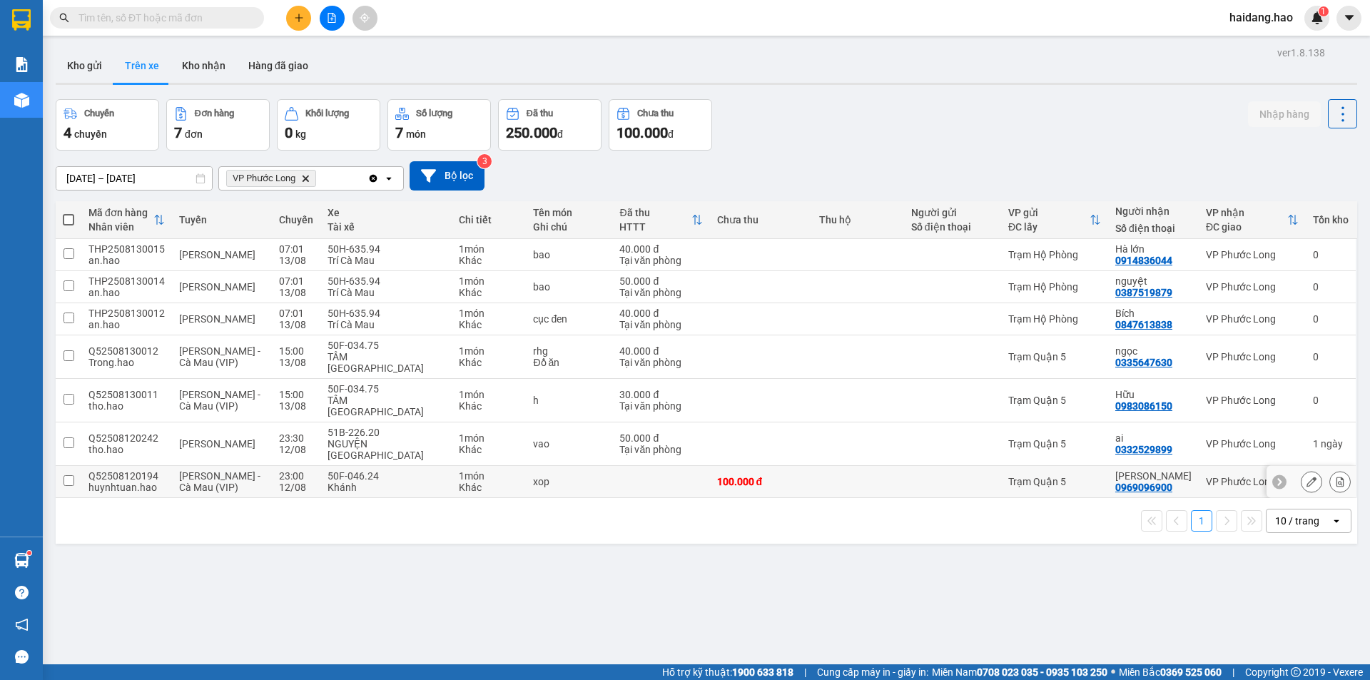
click at [1088, 466] on td "Trạm Quận 5" at bounding box center [1054, 482] width 107 height 32
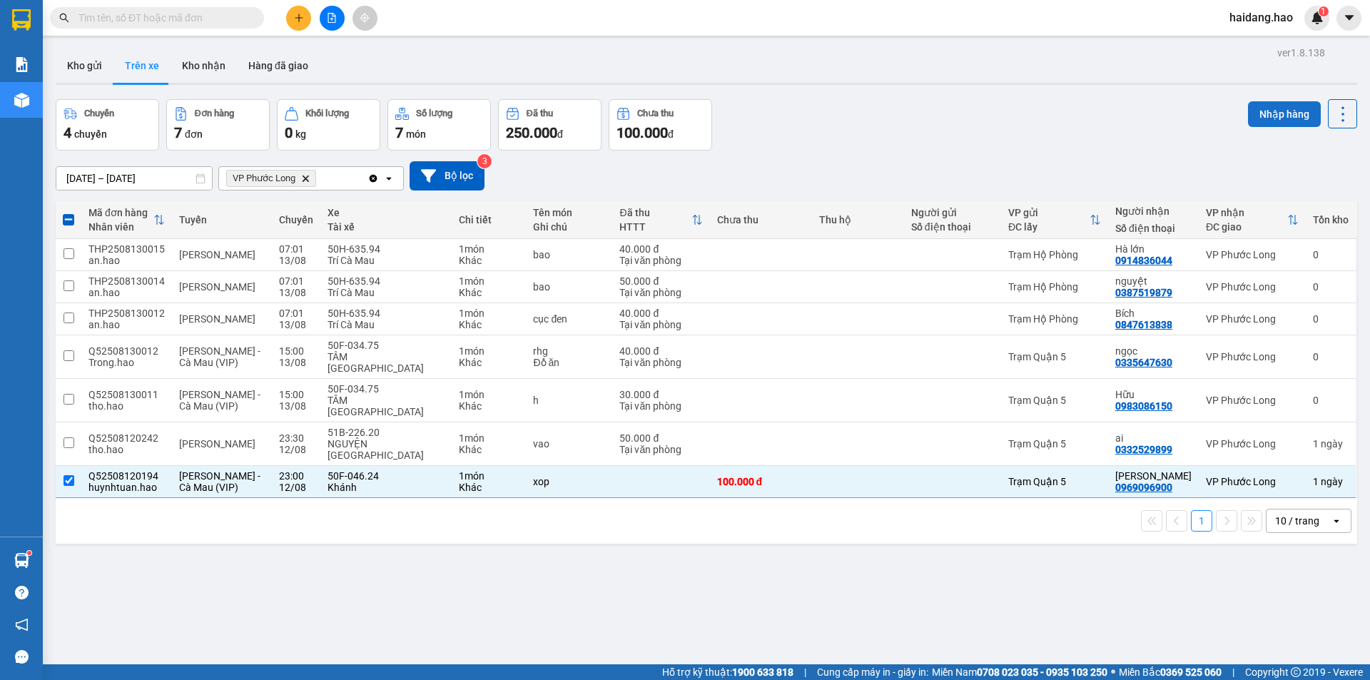
click at [1276, 118] on button "Nhập hàng" at bounding box center [1284, 114] width 73 height 26
checkbox input "false"
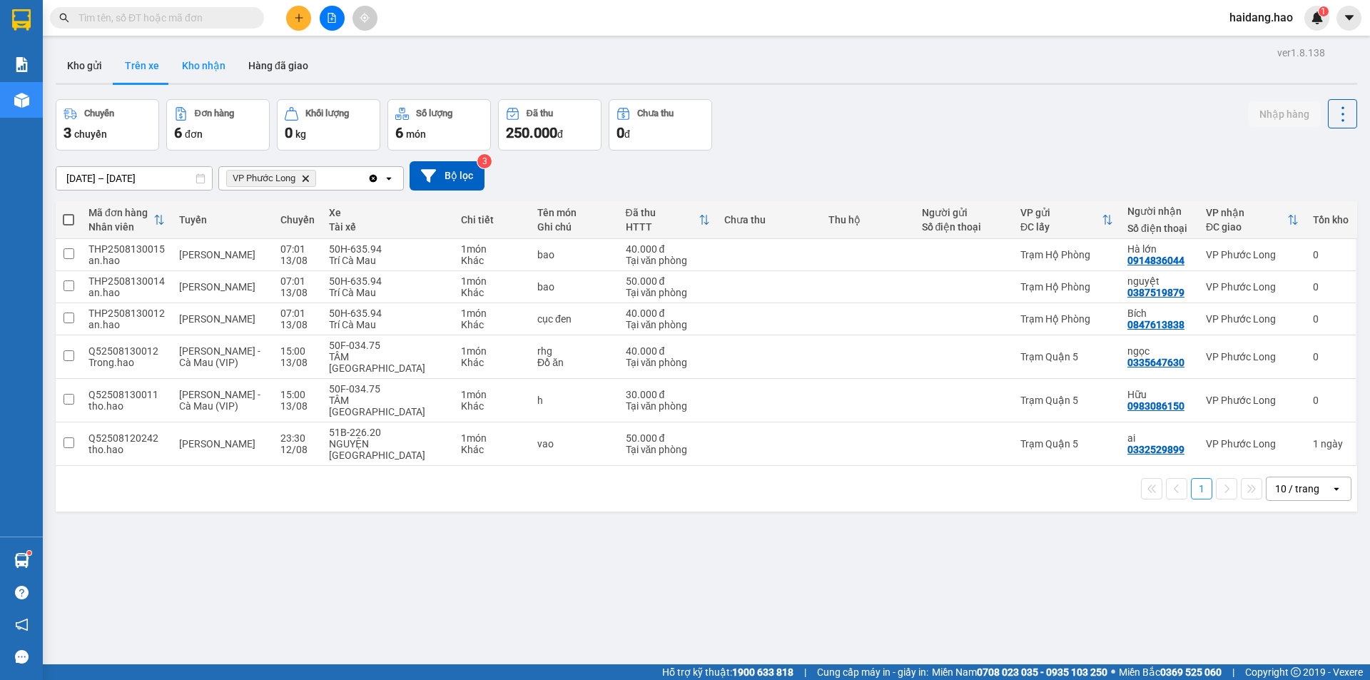
click at [193, 63] on button "Kho nhận" at bounding box center [204, 66] width 66 height 34
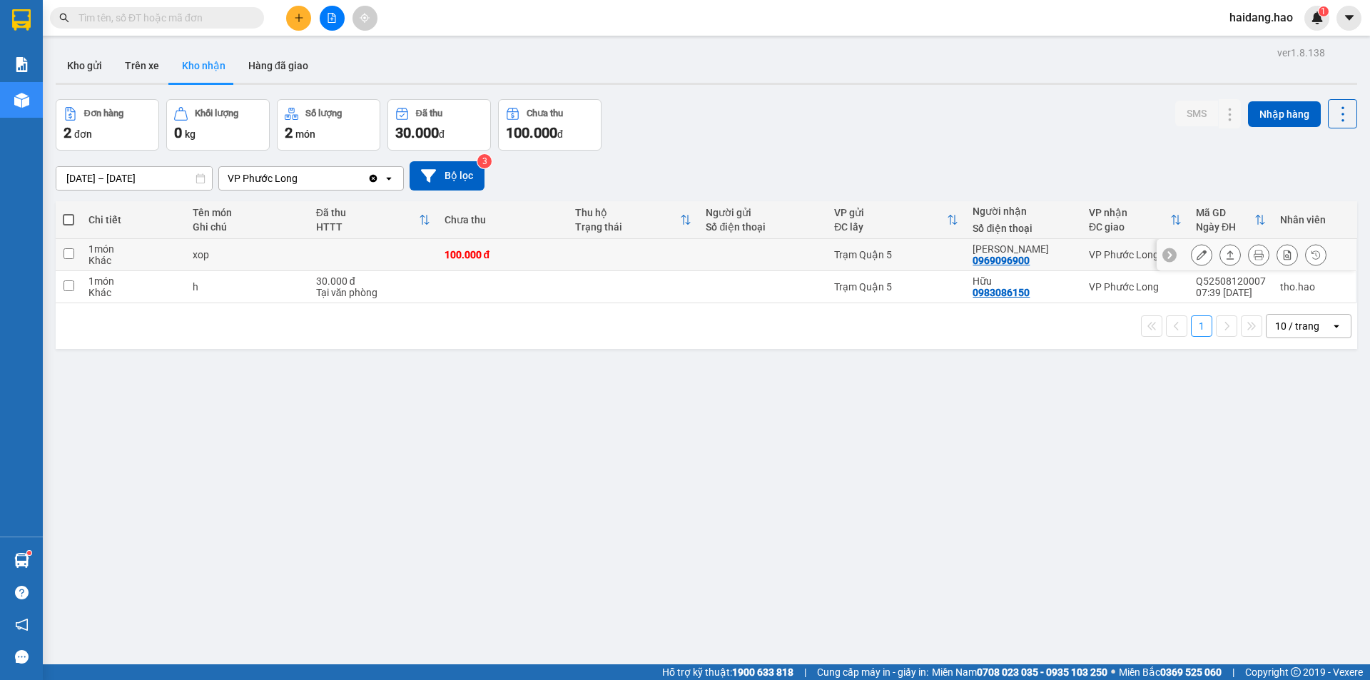
click at [1072, 257] on td "ngọc thi 0969096900" at bounding box center [1023, 255] width 116 height 32
checkbox input "true"
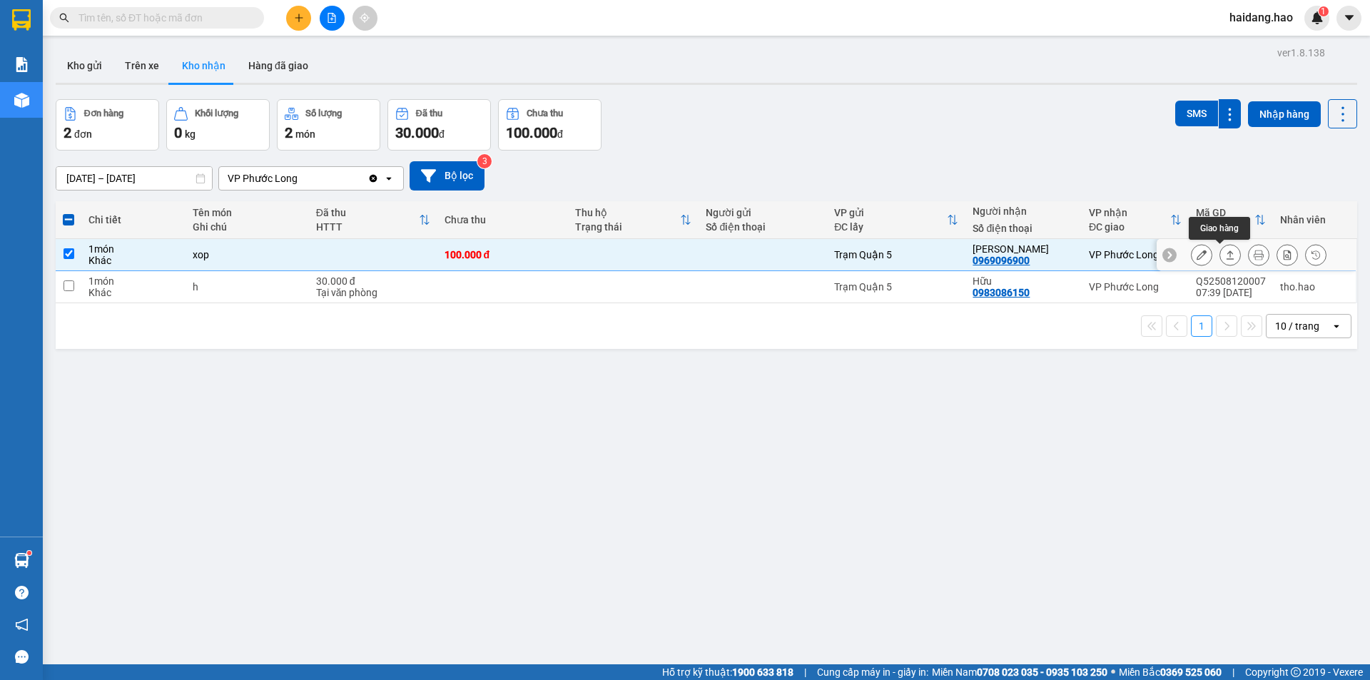
click at [1225, 253] on icon at bounding box center [1230, 255] width 10 height 10
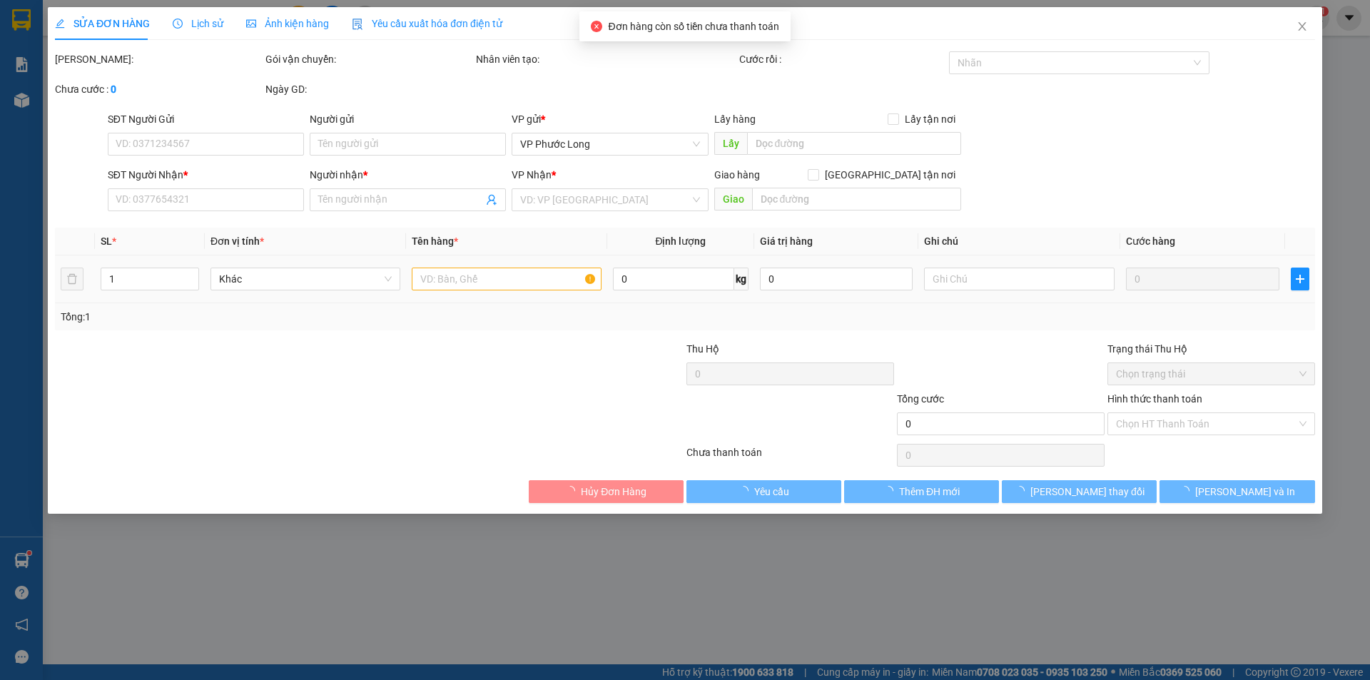
type input "0969096900"
type input "[PERSON_NAME]"
type input "100.000"
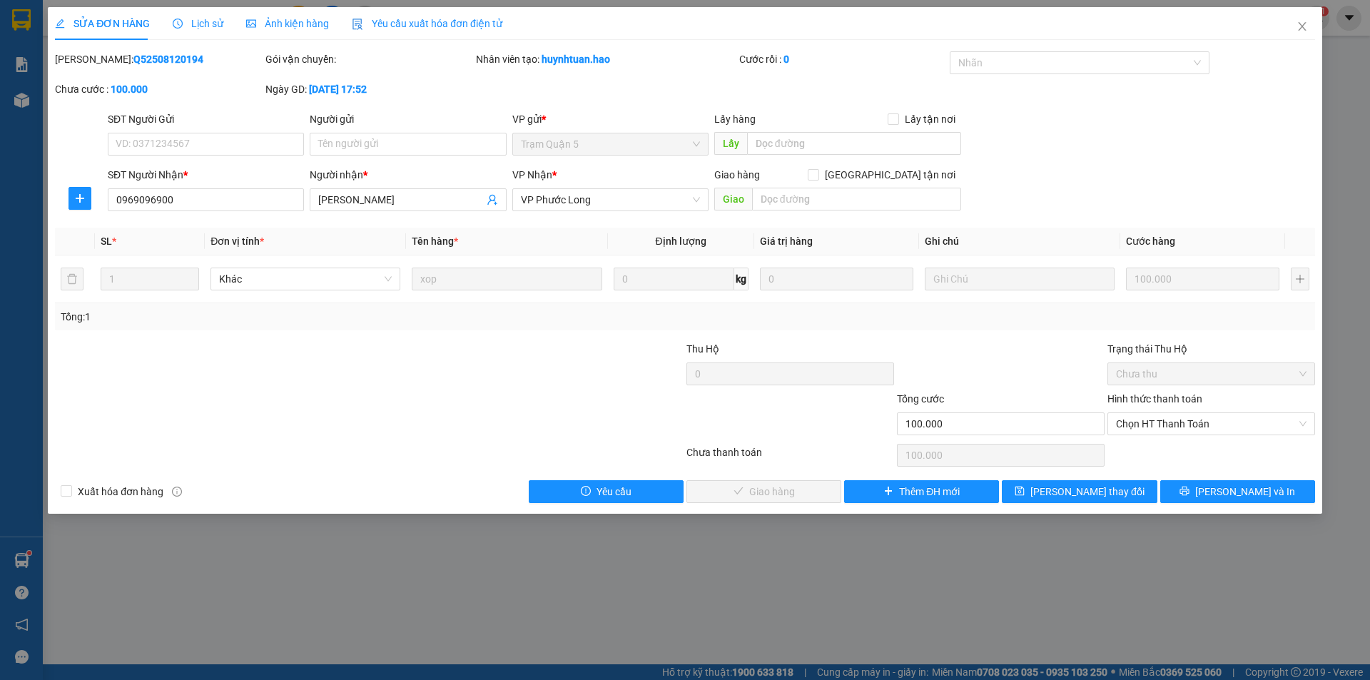
click at [1215, 410] on div "Hình thức thanh toán" at bounding box center [1211, 401] width 208 height 21
click at [1169, 428] on span "Chọn HT Thanh Toán" at bounding box center [1211, 423] width 190 height 21
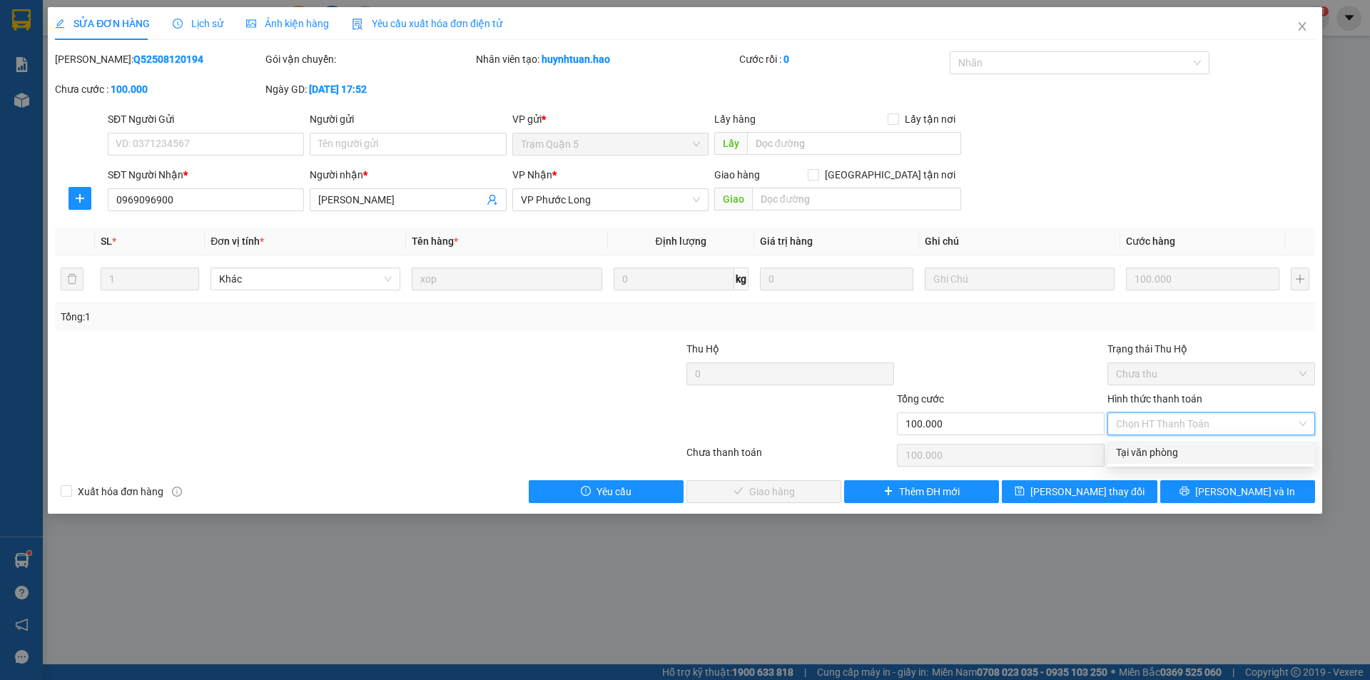
click at [1213, 444] on div "Tại văn phòng" at bounding box center [1211, 452] width 190 height 16
type input "0"
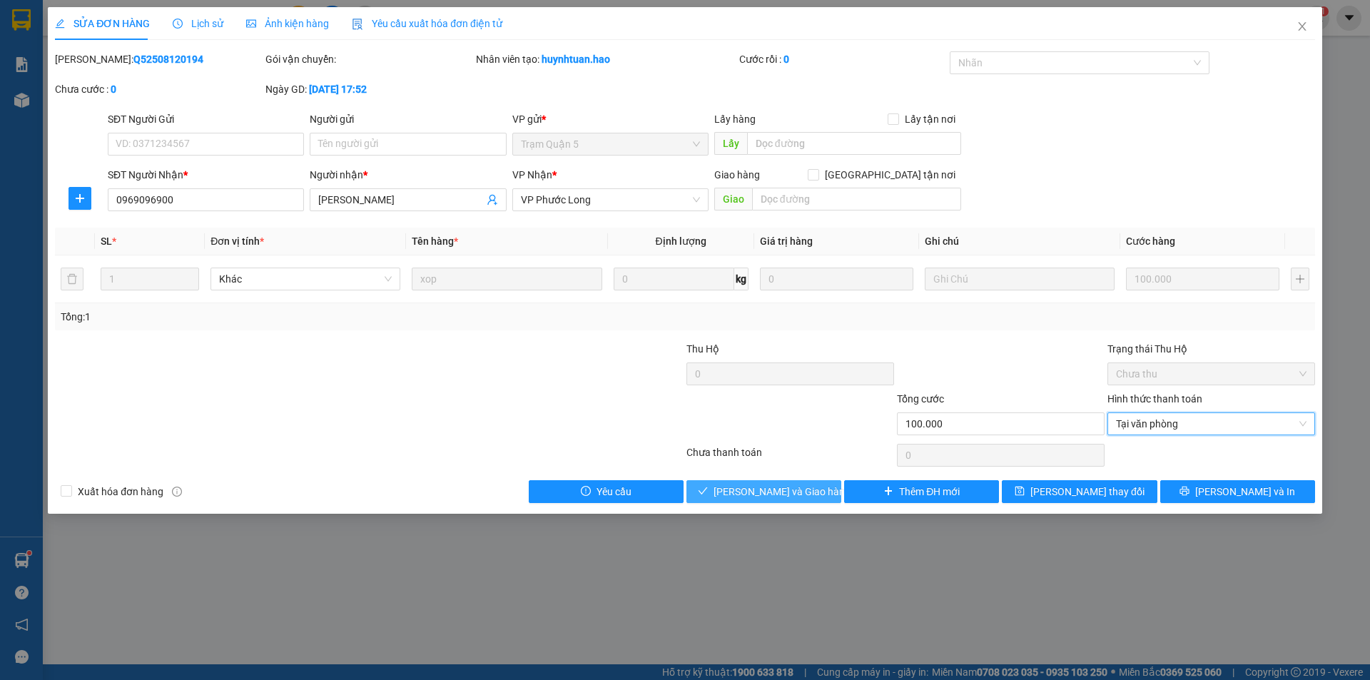
click at [718, 498] on button "[PERSON_NAME] và Giao hàng" at bounding box center [763, 491] width 155 height 23
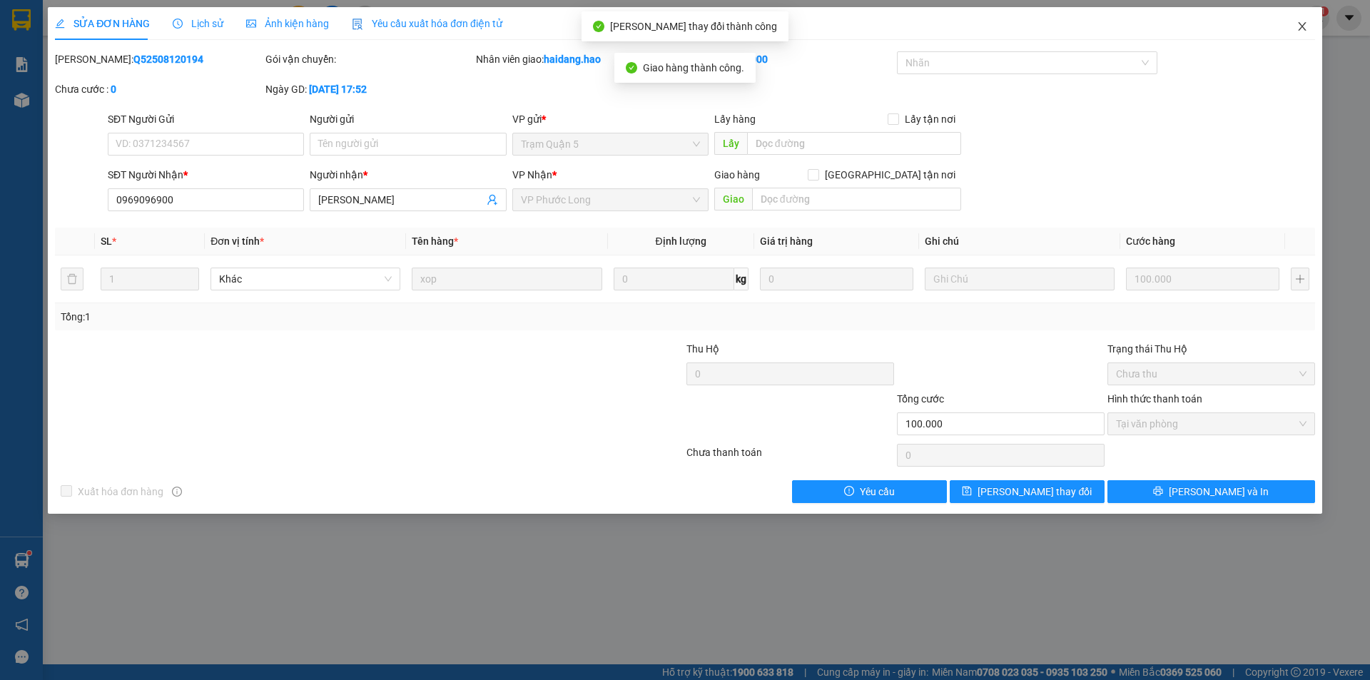
click at [1308, 24] on span "Close" at bounding box center [1302, 27] width 40 height 40
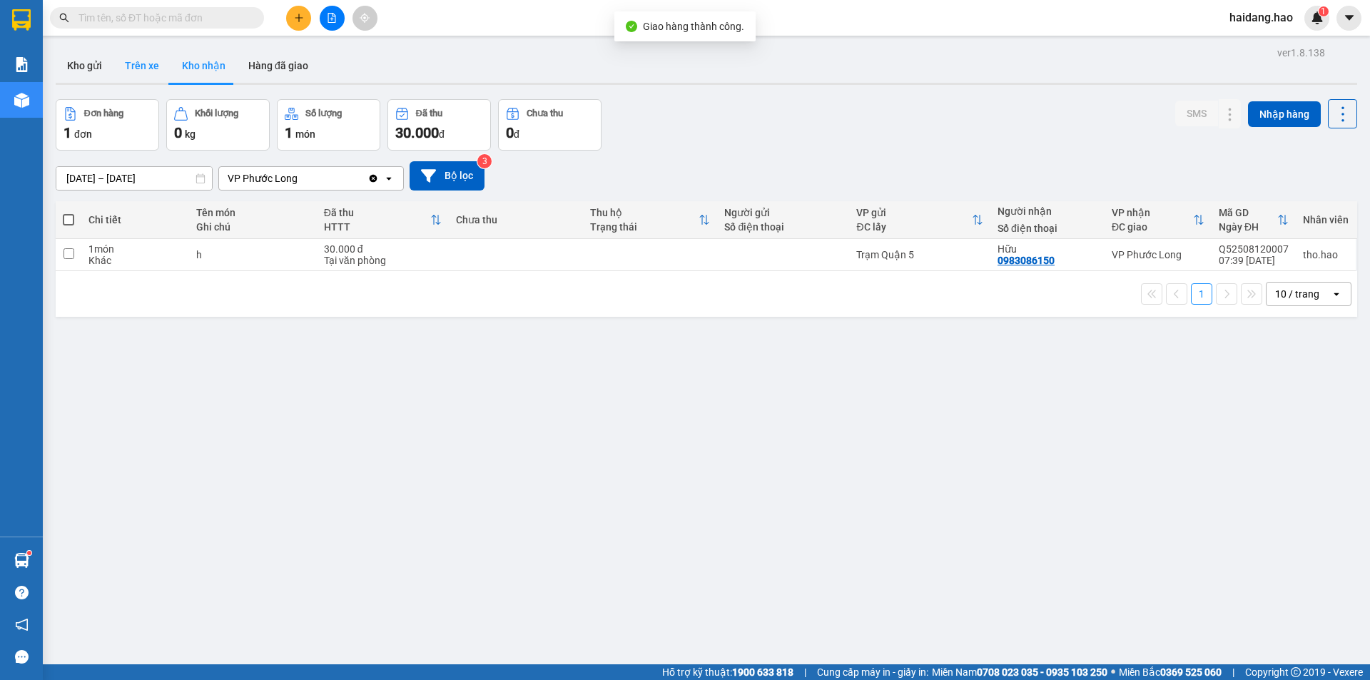
click at [162, 63] on button "Trên xe" at bounding box center [141, 66] width 57 height 34
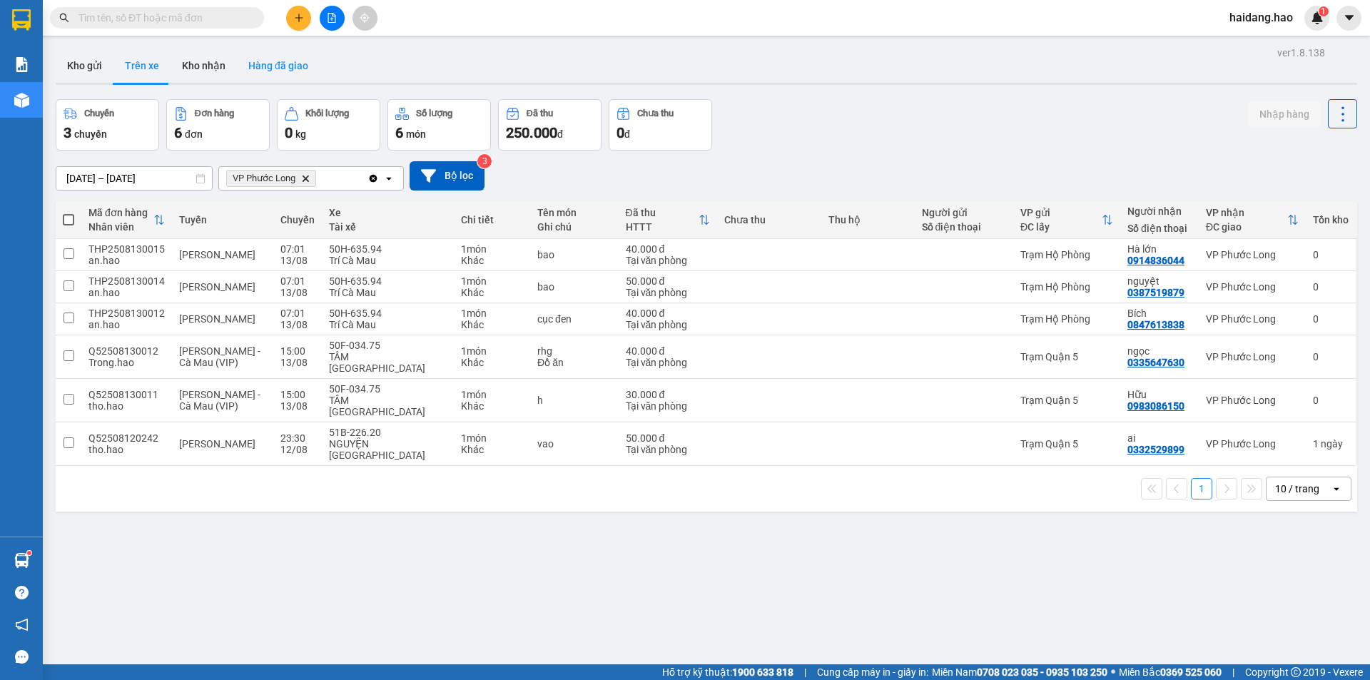
click at [278, 76] on button "Hàng đã giao" at bounding box center [278, 66] width 83 height 34
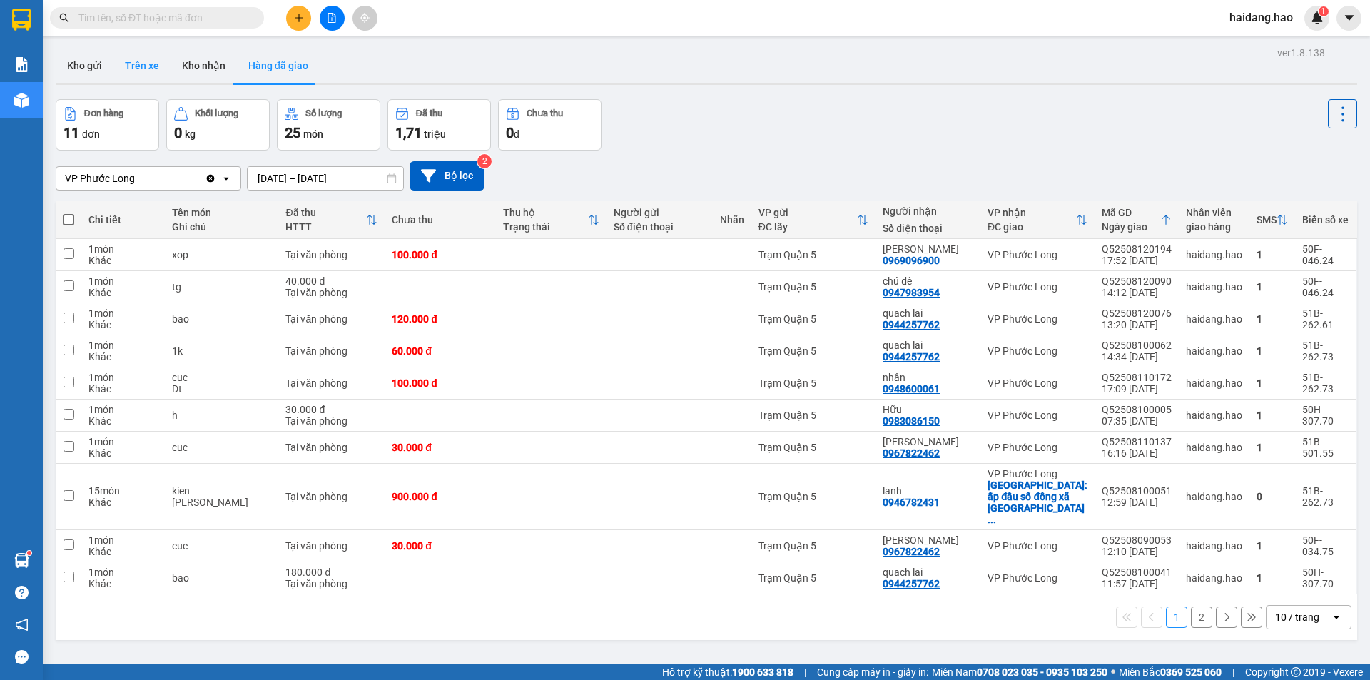
click at [139, 51] on button "Trên xe" at bounding box center [141, 66] width 57 height 34
